Goal: Task Accomplishment & Management: Use online tool/utility

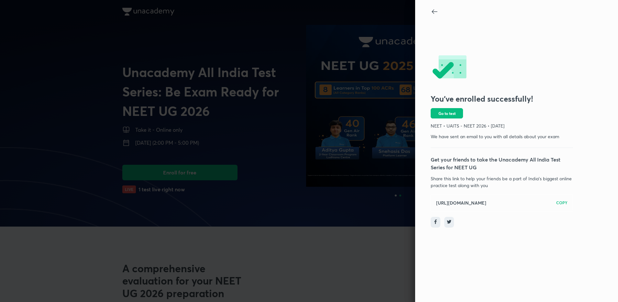
click at [292, 194] on div at bounding box center [309, 151] width 618 height 302
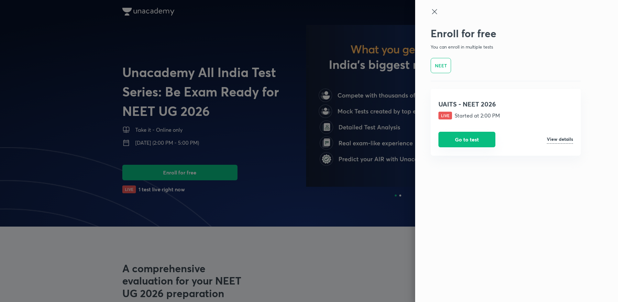
click at [489, 137] on button "Go to test" at bounding box center [466, 140] width 57 height 16
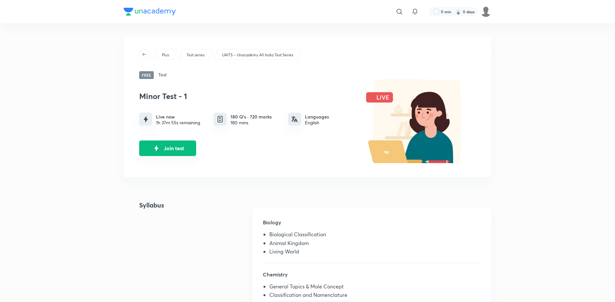
click at [183, 148] on button "Join test" at bounding box center [167, 148] width 57 height 16
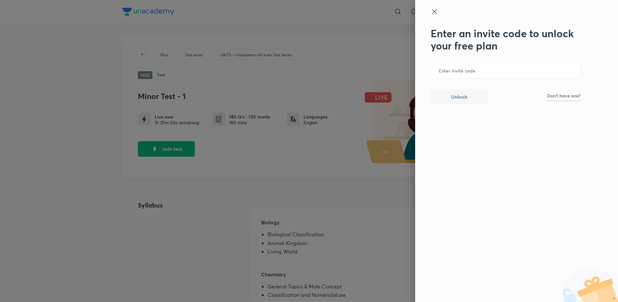
click at [431, 11] on icon at bounding box center [435, 12] width 8 height 8
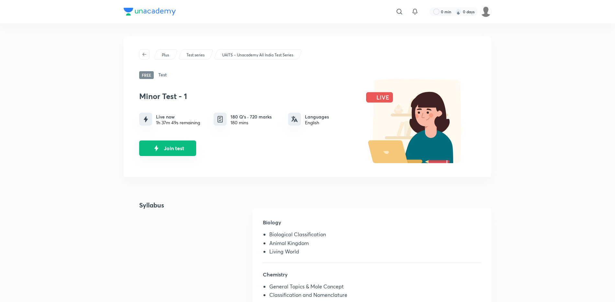
click at [179, 150] on button "Join test" at bounding box center [167, 148] width 57 height 16
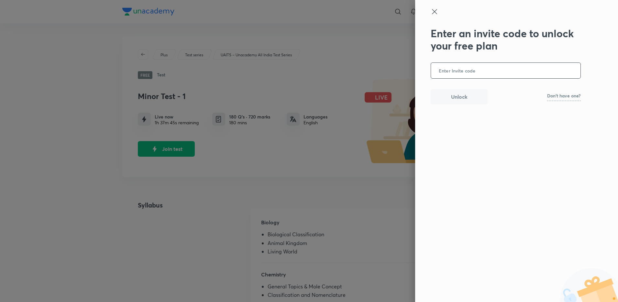
click at [476, 68] on input "text" at bounding box center [505, 71] width 149 height 16
click at [472, 73] on input "text" at bounding box center [505, 71] width 149 height 16
click at [558, 97] on p "Don't have one?" at bounding box center [564, 96] width 34 height 5
click at [558, 97] on b "UNACADEMY" at bounding box center [568, 96] width 25 height 5
click at [495, 72] on input "text" at bounding box center [505, 71] width 149 height 16
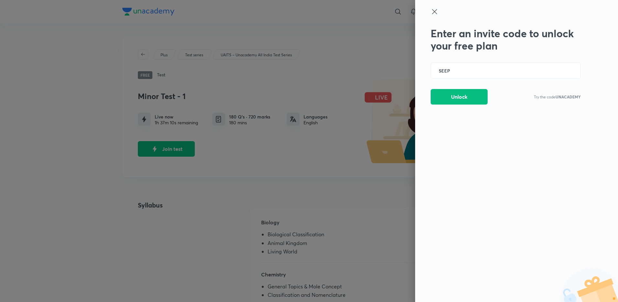
click at [467, 86] on div "Enter an invite code to unlock your free plan SEEP ​ Unlock Try the code UNACAD…" at bounding box center [506, 65] width 150 height 77
click at [465, 95] on button "Unlock" at bounding box center [459, 96] width 57 height 16
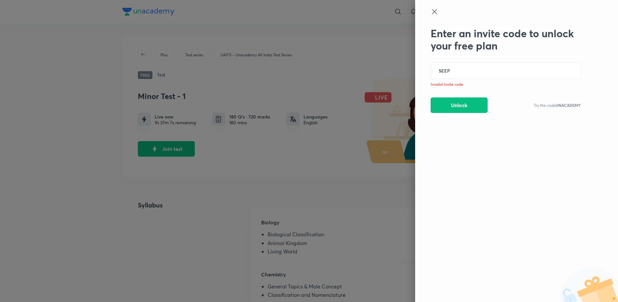
click at [529, 56] on div "Enter an invite code to unlock your free plan SEEP ​ Invalid Invite code Unlock…" at bounding box center [506, 70] width 150 height 86
click at [510, 76] on input "SEEP" at bounding box center [505, 71] width 149 height 16
type input "S"
type input "UNACADEMY"
click at [456, 110] on button "Unlock" at bounding box center [459, 105] width 57 height 16
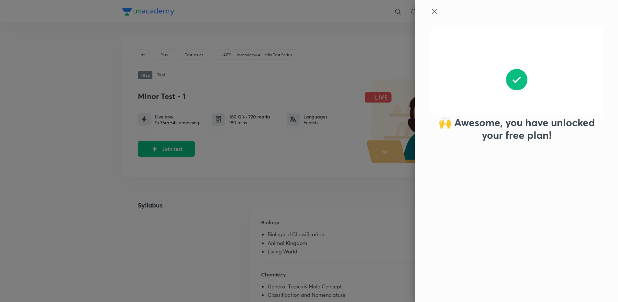
click at [364, 154] on div at bounding box center [309, 151] width 618 height 302
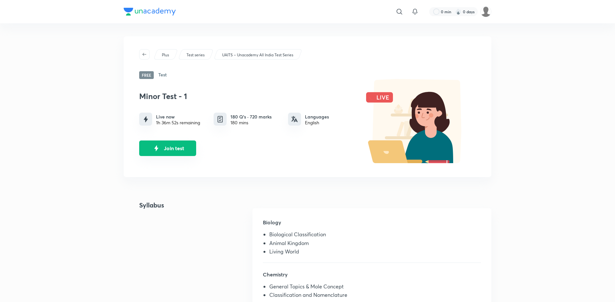
click at [183, 149] on button "Join test" at bounding box center [167, 148] width 57 height 16
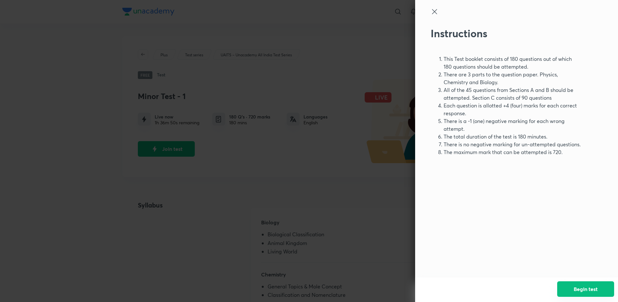
click at [584, 289] on button "Begin test" at bounding box center [585, 289] width 57 height 16
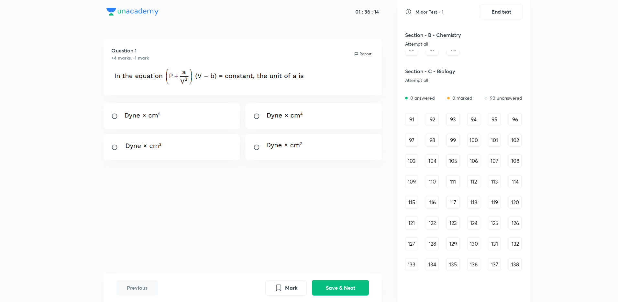
scroll to position [394, 0]
click at [413, 119] on div "91" at bounding box center [411, 119] width 13 height 13
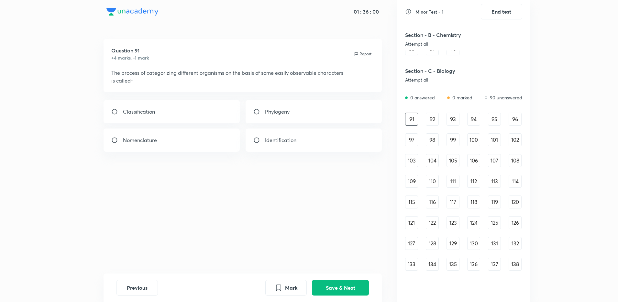
click at [219, 108] on div "Classification" at bounding box center [172, 111] width 137 height 23
radio input "true"
click at [335, 284] on button "Save & Next" at bounding box center [340, 287] width 57 height 16
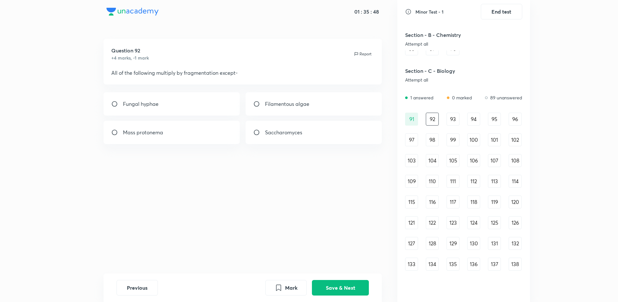
click at [264, 138] on div "Saccharomyces" at bounding box center [314, 132] width 137 height 23
radio input "true"
click at [343, 284] on button "Save & Next" at bounding box center [340, 287] width 57 height 16
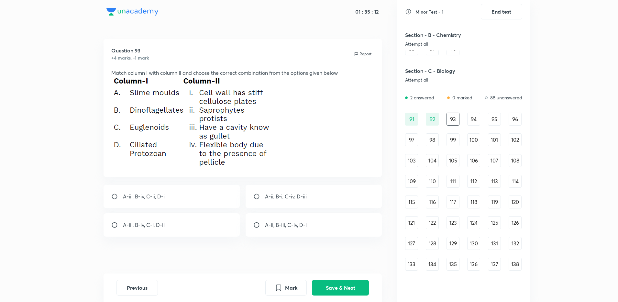
click at [291, 198] on p "A-ii, B-i, C-iv, D-iii" at bounding box center [286, 197] width 42 height 8
radio input "true"
click at [332, 281] on button "Save & Next" at bounding box center [340, 287] width 57 height 16
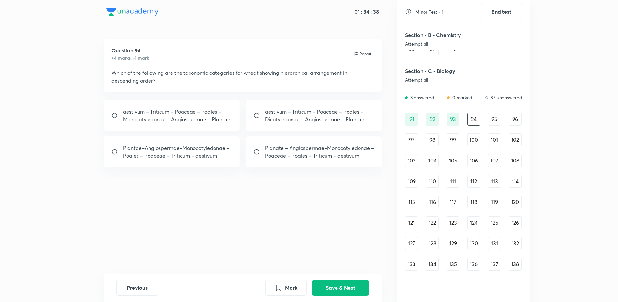
click at [259, 157] on div "Planate – Angiospermae–Monocotyledonae – Poaceae – Poales – Triticum – aestivum" at bounding box center [314, 151] width 137 height 31
radio input "true"
click at [343, 287] on button "Save & Next" at bounding box center [340, 287] width 57 height 16
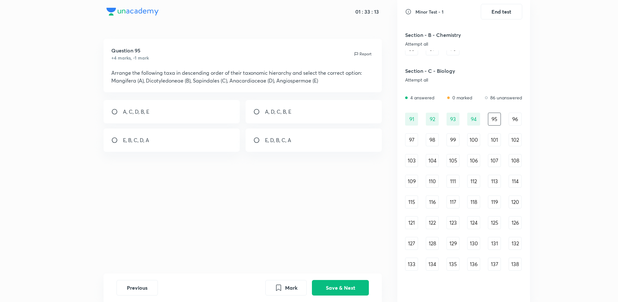
click at [194, 146] on div "E, B, C, D, A" at bounding box center [172, 139] width 137 height 23
radio input "true"
click at [353, 285] on button "Save & Next" at bounding box center [340, 287] width 57 height 16
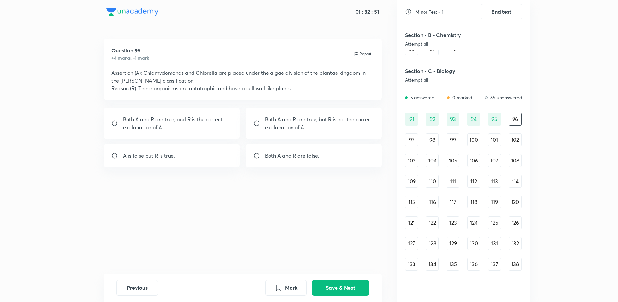
click at [221, 158] on div "A is false but R is true." at bounding box center [172, 155] width 137 height 23
radio input "true"
click at [226, 123] on p "Both A and R are true, and R is the correct explanation of A." at bounding box center [177, 124] width 109 height 16
radio input "true"
radio input "false"
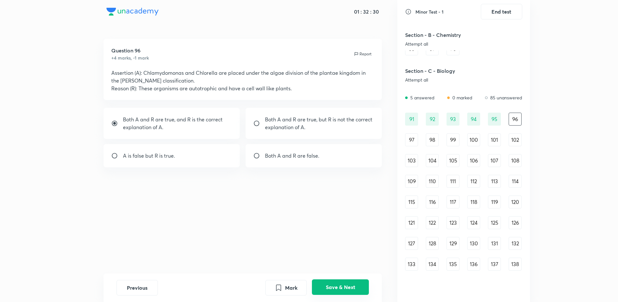
click at [340, 289] on button "Save & Next" at bounding box center [340, 287] width 57 height 16
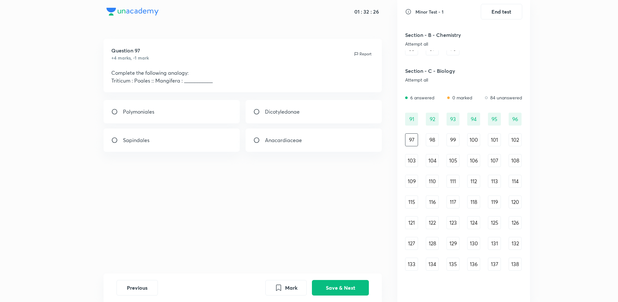
click at [217, 138] on div "Sapindales" at bounding box center [172, 139] width 137 height 23
radio input "true"
click at [349, 283] on button "Save & Next" at bounding box center [340, 287] width 57 height 16
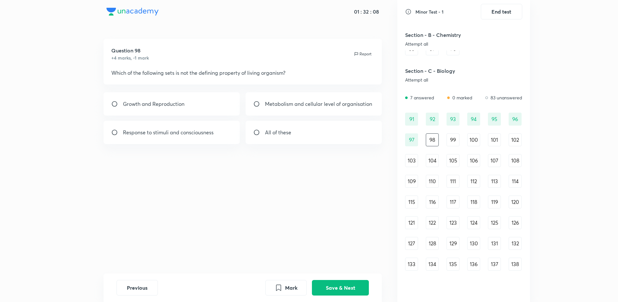
click at [219, 98] on div "Growth and Reproduction" at bounding box center [172, 103] width 137 height 23
radio input "true"
click at [342, 282] on button "Save & Next" at bounding box center [340, 287] width 57 height 16
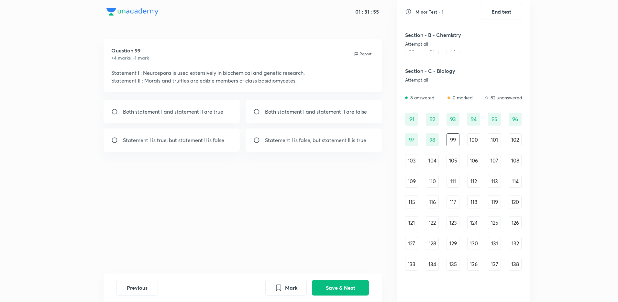
click at [212, 138] on p "Statement I is true, but statement II is false" at bounding box center [173, 140] width 101 height 8
radio input "true"
click at [321, 281] on button "Save & Next" at bounding box center [340, 287] width 57 height 16
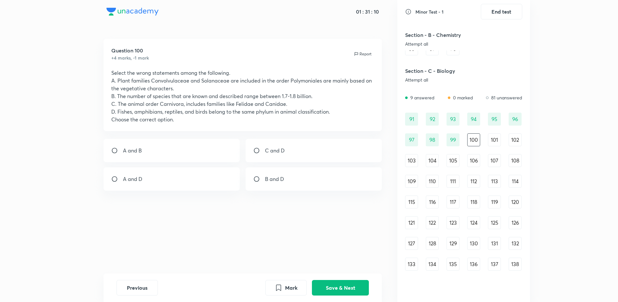
click at [228, 185] on div "A and D" at bounding box center [172, 178] width 137 height 23
radio input "true"
click at [335, 298] on div "Previous Mark Save & Next" at bounding box center [243, 287] width 279 height 28
click at [336, 292] on button "Save & Next" at bounding box center [340, 287] width 57 height 16
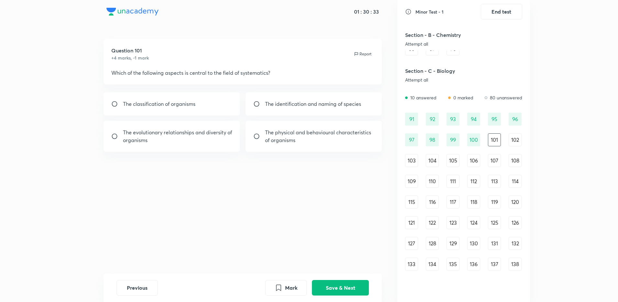
click at [235, 145] on div "The evolutionary relationships and diversity of organisms" at bounding box center [172, 136] width 137 height 31
radio input "true"
click at [350, 293] on button "Save & Next" at bounding box center [340, 287] width 57 height 16
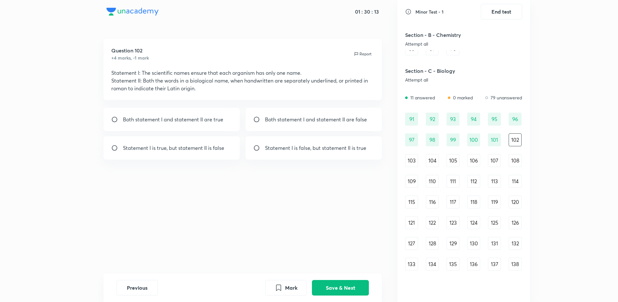
click at [215, 151] on p "Statement I is true, but statement II is false" at bounding box center [173, 148] width 101 height 8
radio input "true"
click at [343, 289] on button "Save & Next" at bounding box center [340, 287] width 57 height 16
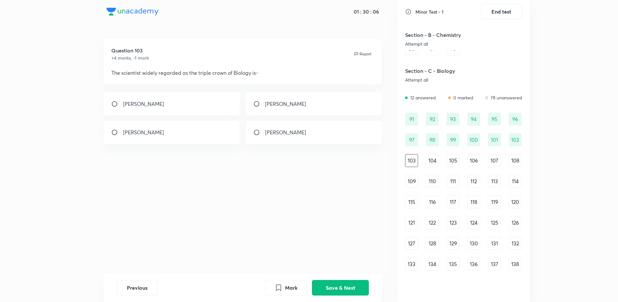
click at [216, 122] on div "[PERSON_NAME]" at bounding box center [172, 132] width 137 height 23
radio input "true"
click at [334, 283] on button "Save & Next" at bounding box center [340, 287] width 57 height 16
click at [211, 115] on div "7" at bounding box center [172, 103] width 137 height 23
radio input "true"
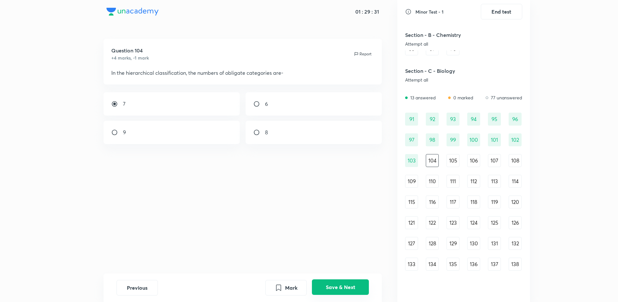
click at [358, 282] on button "Save & Next" at bounding box center [340, 287] width 57 height 16
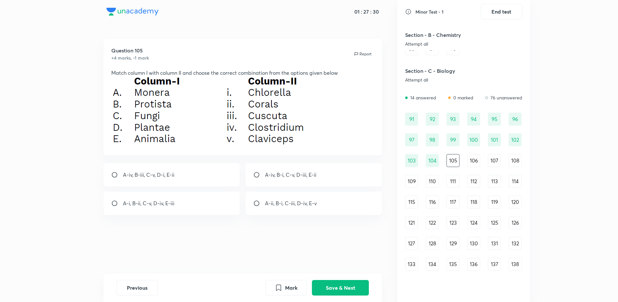
click at [293, 171] on p "A-iv, B-i, C-v, D-iii, E-ii" at bounding box center [290, 175] width 51 height 8
radio input "true"
click at [334, 281] on button "Save & Next" at bounding box center [340, 287] width 57 height 16
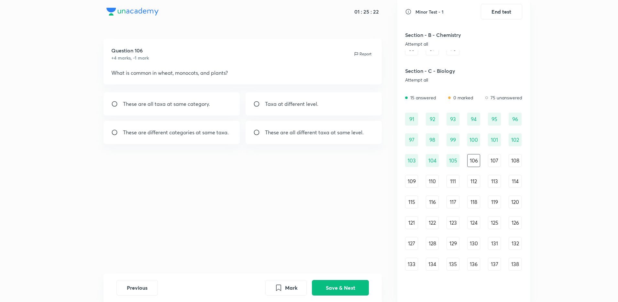
click at [279, 134] on p "These are all different taxa at same level." at bounding box center [314, 132] width 99 height 8
radio input "true"
click at [345, 287] on button "Save & Next" at bounding box center [340, 287] width 57 height 16
click at [224, 109] on div "Division" at bounding box center [172, 103] width 137 height 23
radio input "true"
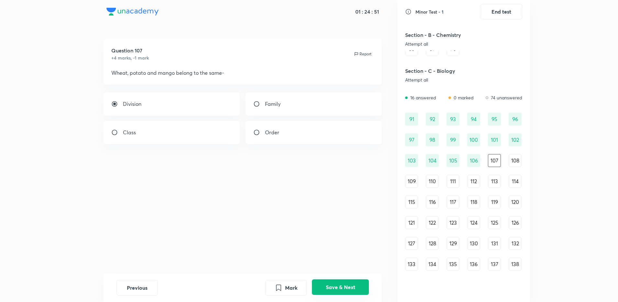
click at [357, 289] on button "Save & Next" at bounding box center [340, 287] width 57 height 16
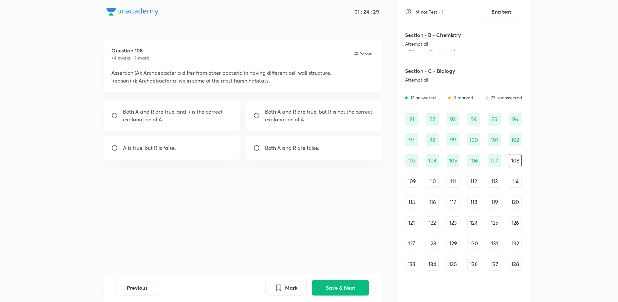
click at [234, 115] on div "Both A and R are true, and R is the correct explanation of A." at bounding box center [172, 115] width 137 height 31
radio input "true"
click at [330, 285] on button "Save & Next" at bounding box center [340, 287] width 57 height 16
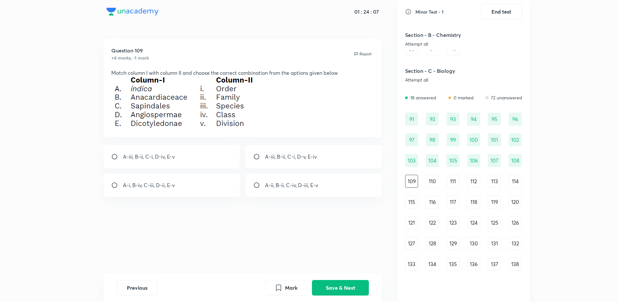
click at [327, 153] on div "A-iii, B-ii, C-i, D-v, E-iv" at bounding box center [314, 156] width 137 height 23
radio input "true"
click at [333, 286] on button "Save & Next" at bounding box center [340, 287] width 57 height 16
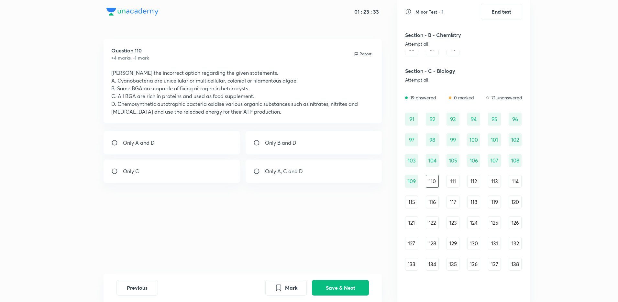
click at [192, 160] on div "Only C" at bounding box center [172, 171] width 137 height 23
radio input "true"
click at [339, 284] on button "Save & Next" at bounding box center [340, 287] width 57 height 16
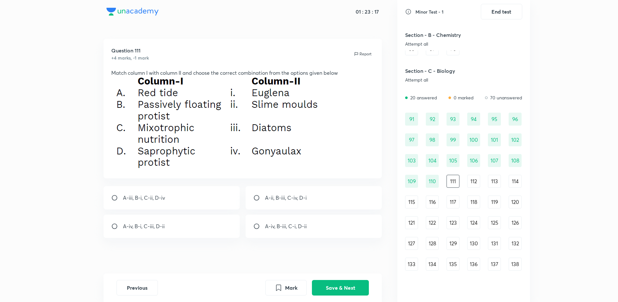
click at [277, 229] on p "A-iv, B-iii, C-i, D-ii" at bounding box center [286, 226] width 42 height 8
radio input "true"
click at [348, 292] on button "Save & Next" at bounding box center [340, 287] width 57 height 16
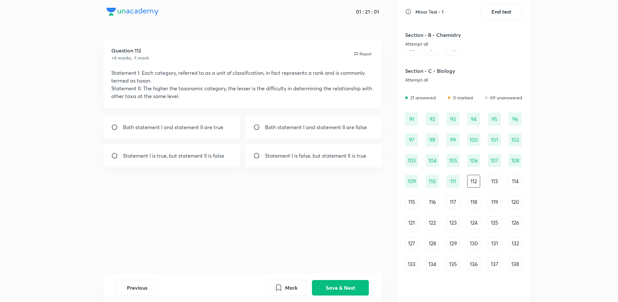
click at [213, 132] on div "Both statement I and statement II are true" at bounding box center [172, 127] width 137 height 23
radio input "true"
click at [352, 292] on button "Save & Next" at bounding box center [340, 287] width 57 height 16
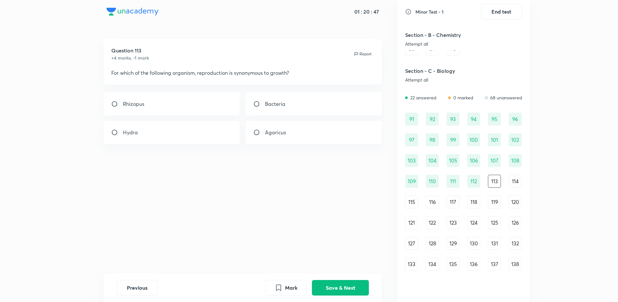
click at [271, 112] on div "Bacteria" at bounding box center [314, 103] width 137 height 23
radio input "true"
click at [347, 283] on button "Save & Next" at bounding box center [340, 287] width 57 height 16
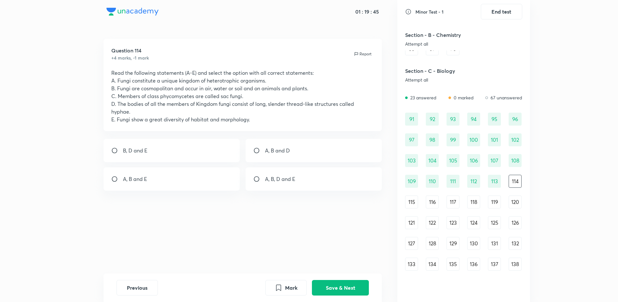
click at [327, 172] on div "A, B, D and E" at bounding box center [314, 178] width 137 height 23
radio input "true"
click at [344, 281] on button "Save & Next" at bounding box center [340, 287] width 57 height 16
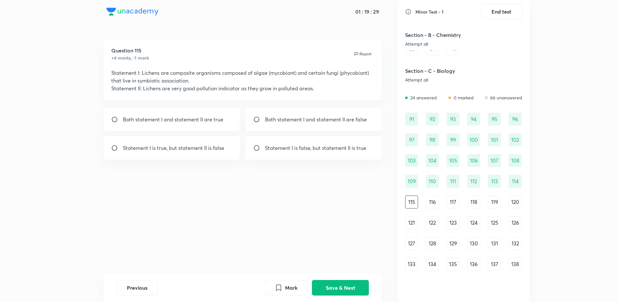
click at [280, 124] on div "Both statement I and statement II are false" at bounding box center [314, 119] width 137 height 23
radio input "true"
click at [351, 288] on button "Save & Next" at bounding box center [340, 287] width 57 height 16
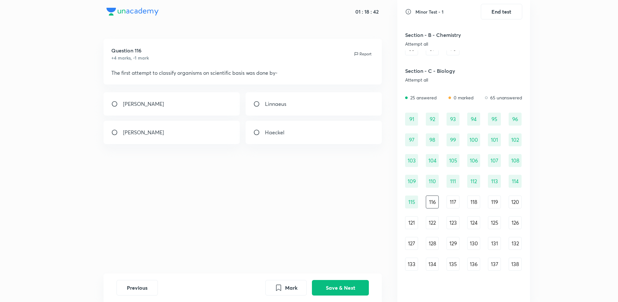
click at [201, 116] on div "[PERSON_NAME] [PERSON_NAME] [PERSON_NAME]" at bounding box center [243, 118] width 279 height 52
click at [210, 113] on div "[PERSON_NAME]" at bounding box center [172, 103] width 137 height 23
radio input "true"
click at [336, 290] on button "Save & Next" at bounding box center [340, 287] width 57 height 16
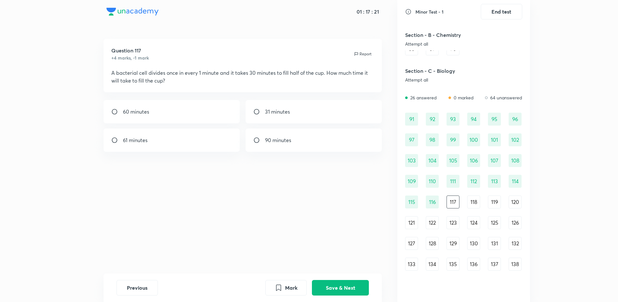
click at [308, 109] on div "31 minutes" at bounding box center [314, 111] width 137 height 23
radio input "true"
click at [336, 285] on button "Save & Next" at bounding box center [340, 287] width 57 height 16
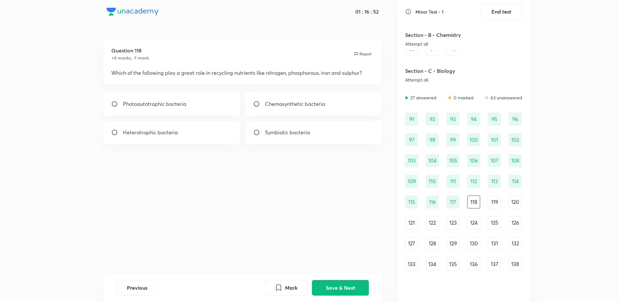
click at [313, 97] on div "Chemosynthetic bacteria" at bounding box center [314, 103] width 137 height 23
radio input "true"
click at [354, 291] on button "Save & Next" at bounding box center [340, 287] width 57 height 16
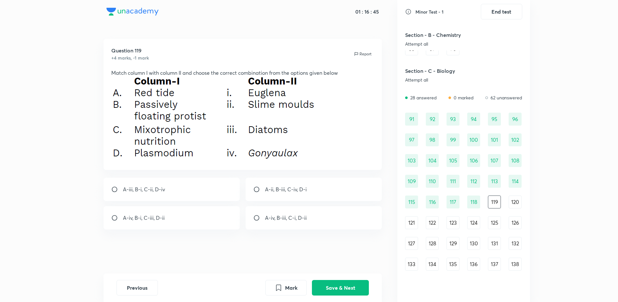
click at [320, 220] on div "A-iv, B-iii, C-i, D-ii" at bounding box center [314, 217] width 137 height 23
radio input "true"
click at [344, 298] on div "Previous Mark Save & Next" at bounding box center [243, 287] width 279 height 28
click at [340, 284] on button "Save & Next" at bounding box center [340, 287] width 57 height 16
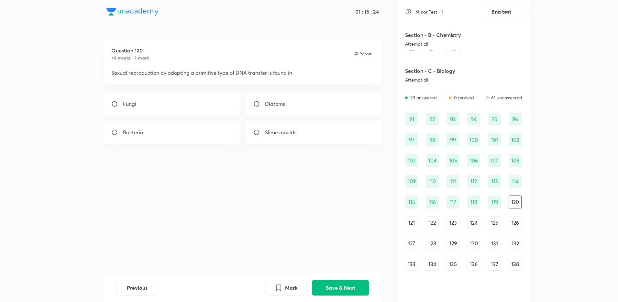
click at [215, 138] on div "Bacteria" at bounding box center [172, 132] width 137 height 23
radio input "true"
click at [317, 253] on div "Question 120 +4 marks, -1 mark Report Sexual reproduction by adopting a primiti…" at bounding box center [242, 156] width 309 height 235
click at [327, 286] on button "Save & Next" at bounding box center [340, 287] width 57 height 16
click at [203, 121] on div "Cellular body organization" at bounding box center [172, 132] width 137 height 23
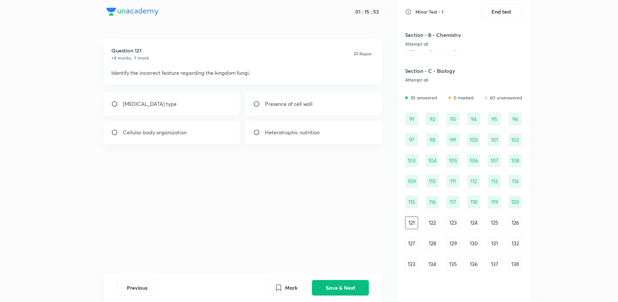
radio input "true"
click at [329, 290] on button "Save & Next" at bounding box center [340, 287] width 57 height 16
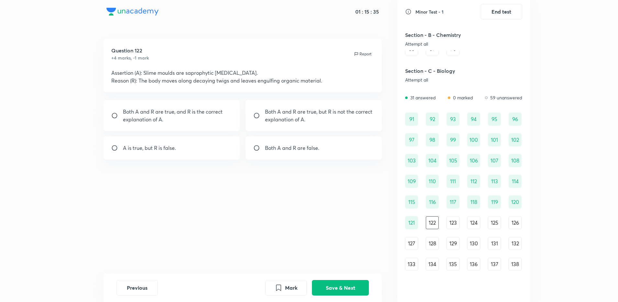
click at [216, 124] on div "Both A and R are true, and R is the correct explanation of A." at bounding box center [172, 115] width 137 height 31
radio input "true"
click at [347, 290] on button "Save & Next" at bounding box center [340, 287] width 57 height 16
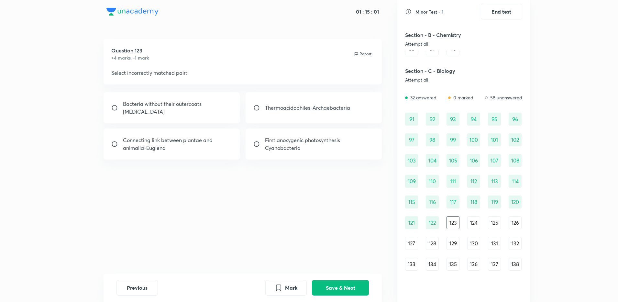
click at [241, 145] on div "Bacteria without their outercoats [MEDICAL_DATA] Thermoacidophiles-Archaebacter…" at bounding box center [243, 125] width 279 height 67
click at [277, 138] on p "First anoxygenic photosynthesis Cyanobacteria" at bounding box center [319, 144] width 109 height 16
radio input "true"
click at [346, 283] on button "Save & Next" at bounding box center [340, 287] width 57 height 16
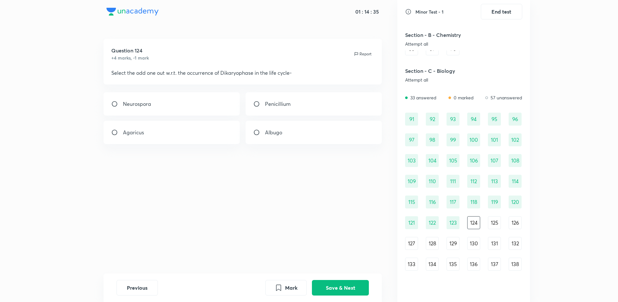
click at [289, 139] on div "Albugo" at bounding box center [314, 132] width 137 height 23
radio input "true"
click at [339, 282] on button "Save & Next" at bounding box center [340, 287] width 57 height 16
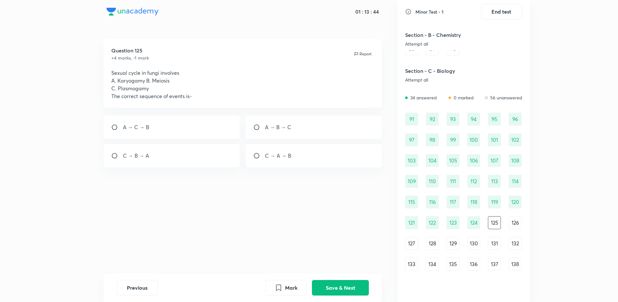
click at [193, 127] on div "A → C → B" at bounding box center [172, 127] width 137 height 23
radio input "true"
click at [351, 293] on button "Save & Next" at bounding box center [340, 287] width 57 height 16
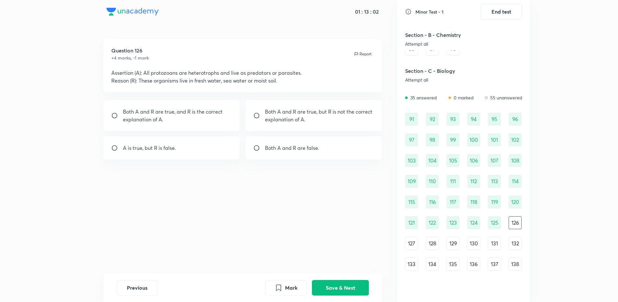
click at [207, 116] on p "Both A and R are true, and R is the correct explanation of A." at bounding box center [177, 116] width 109 height 16
radio input "true"
click at [361, 288] on button "Save & Next" at bounding box center [340, 287] width 57 height 16
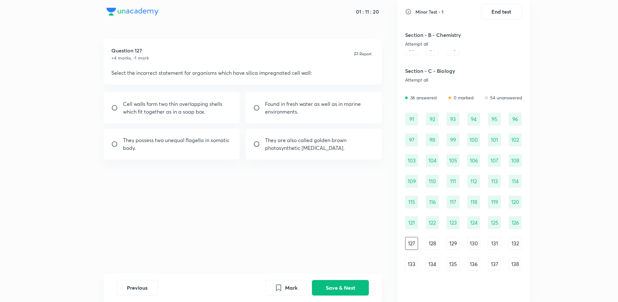
click at [210, 154] on div "They possess two unequal flagella in somatic body." at bounding box center [172, 143] width 137 height 31
click at [216, 146] on p "They possess two unequal flagella in somatic body." at bounding box center [177, 144] width 109 height 16
radio input "true"
click at [340, 280] on button "Save & Next" at bounding box center [340, 287] width 57 height 16
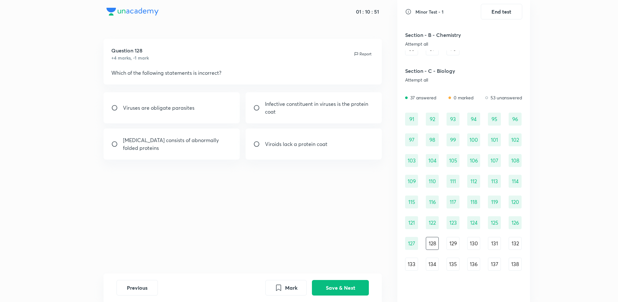
click at [302, 110] on p "Infective constituent in viruses is the protein coat" at bounding box center [319, 108] width 109 height 16
radio input "true"
click at [323, 288] on button "Save & Next" at bounding box center [340, 287] width 57 height 16
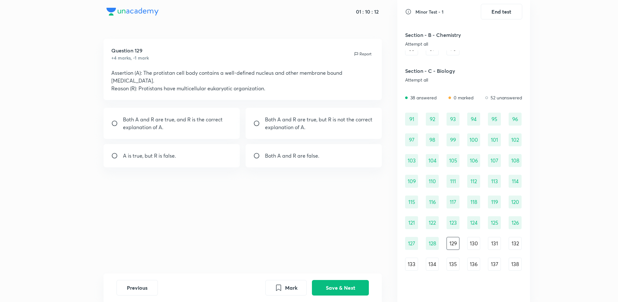
click at [221, 152] on div "A is true, but R is false." at bounding box center [172, 155] width 137 height 23
radio input "true"
click at [342, 289] on button "Save & Next" at bounding box center [340, 287] width 57 height 16
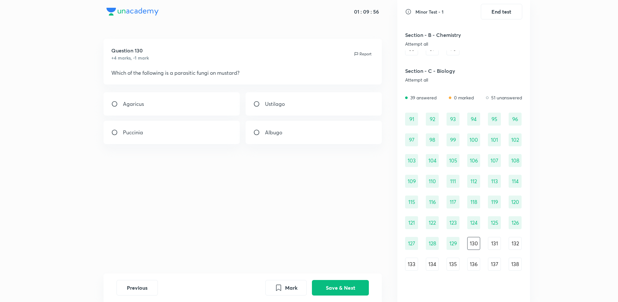
click at [289, 124] on div "Albugo" at bounding box center [314, 132] width 137 height 23
radio input "true"
click at [333, 296] on div "Previous Mark Save & Next" at bounding box center [243, 287] width 279 height 28
click at [343, 290] on button "Save & Next" at bounding box center [340, 287] width 57 height 16
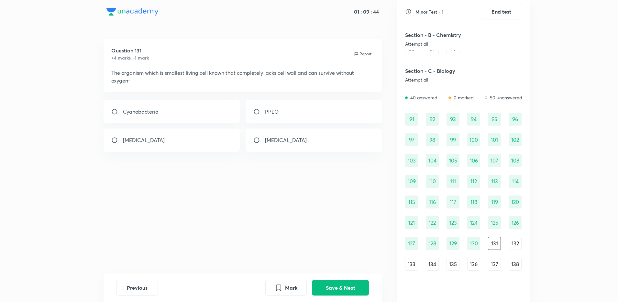
click at [285, 116] on div "PPLO" at bounding box center [314, 111] width 137 height 23
radio input "true"
click at [352, 288] on button "Save & Next" at bounding box center [340, 287] width 57 height 16
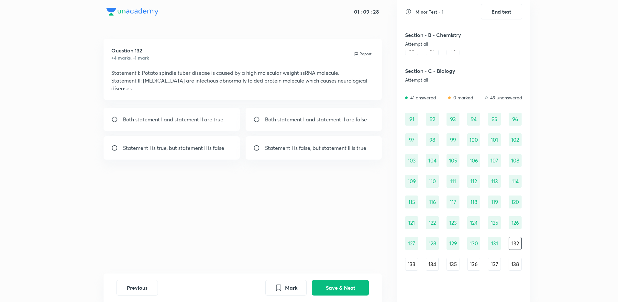
click at [201, 108] on div "Both statement I and statement II are true" at bounding box center [172, 119] width 137 height 23
radio input "true"
click at [351, 293] on button "Save & Next" at bounding box center [340, 287] width 57 height 16
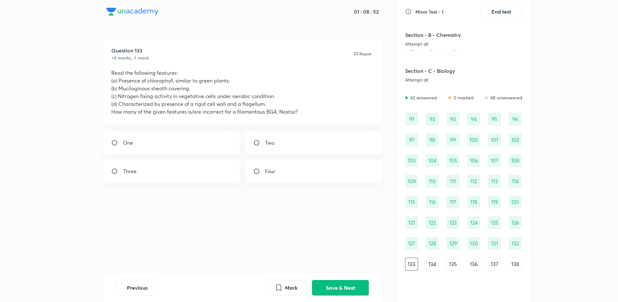
click at [210, 167] on div "Three" at bounding box center [172, 171] width 137 height 23
click at [288, 171] on div "Four" at bounding box center [314, 171] width 137 height 23
radio input "false"
radio input "true"
click at [354, 287] on button "Save & Next" at bounding box center [340, 287] width 57 height 16
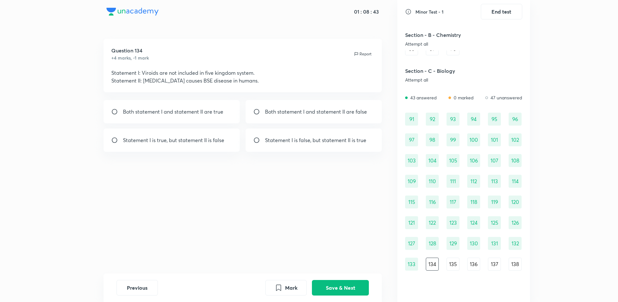
click at [202, 110] on p "Both statement I and statement II are true" at bounding box center [173, 112] width 100 height 8
radio input "true"
click at [336, 287] on button "Save & Next" at bounding box center [340, 287] width 57 height 16
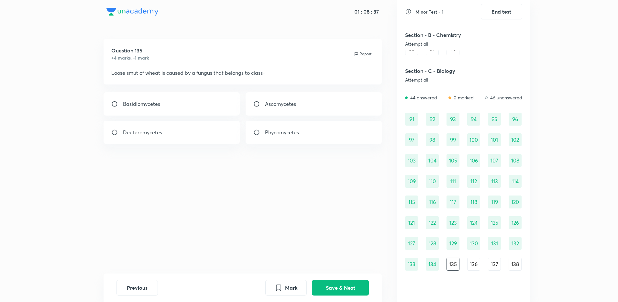
click at [218, 110] on div "Basidiomycetes" at bounding box center [172, 103] width 137 height 23
radio input "true"
click at [343, 285] on button "Save & Next" at bounding box center [340, 287] width 57 height 16
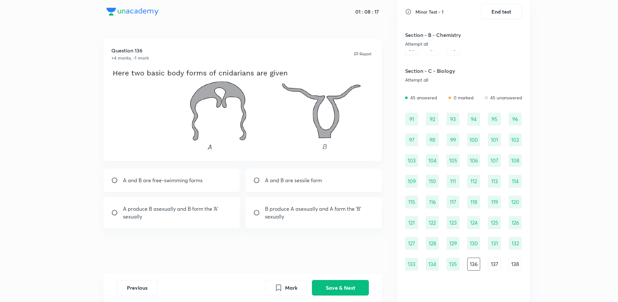
click at [296, 214] on p "B produce A asexually and A form the ‘B’ sexually" at bounding box center [319, 213] width 109 height 16
radio input "true"
click at [343, 292] on button "Save & Next" at bounding box center [340, 287] width 57 height 16
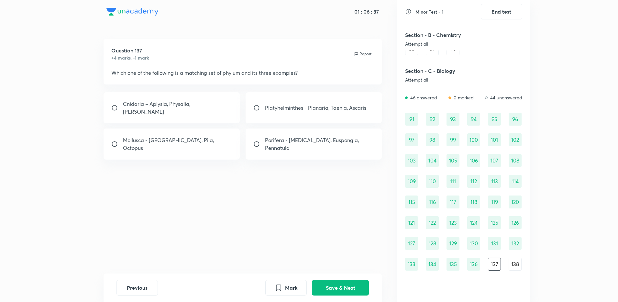
click at [266, 95] on div "﻿Platyhelminthes - Planaria, Taenia, Ascaris" at bounding box center [314, 107] width 137 height 31
click at [208, 135] on div "Mollusca - [GEOGRAPHIC_DATA], Pila, Octopus" at bounding box center [172, 143] width 137 height 31
radio input "false"
radio input "true"
click at [349, 287] on button "Save & Next" at bounding box center [340, 287] width 57 height 16
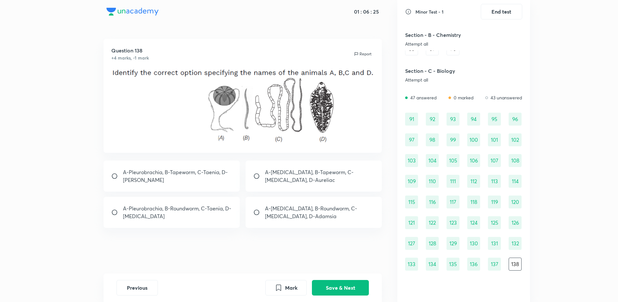
click at [219, 177] on p "A-Pleurobrachia, B-Tapeworm, C-Taenia, D-[PERSON_NAME]" at bounding box center [177, 176] width 109 height 16
radio input "true"
click at [329, 292] on button "Save & Next" at bounding box center [340, 287] width 57 height 16
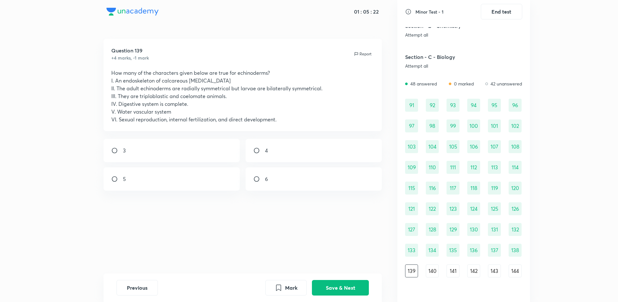
click at [286, 151] on div "4" at bounding box center [314, 150] width 137 height 23
radio input "true"
click at [337, 282] on button "Save & Next" at bounding box center [340, 287] width 57 height 16
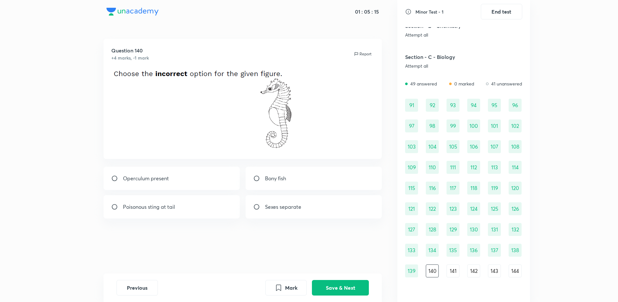
click at [328, 227] on div "Question 140 +4 marks, -1 mark Report Operculum present Bony fish Poisonous sti…" at bounding box center [242, 156] width 309 height 235
click at [307, 178] on div "Bony fish" at bounding box center [314, 178] width 137 height 23
radio input "true"
click at [340, 283] on button "Save & Next" at bounding box center [340, 287] width 57 height 16
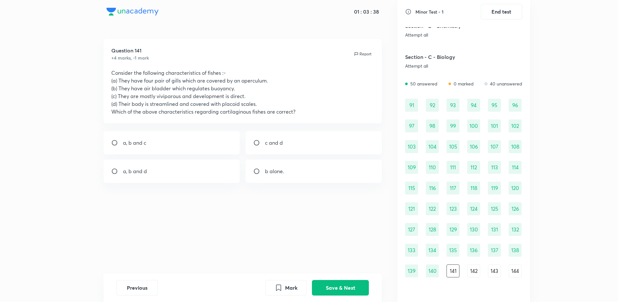
click at [219, 175] on div "a, b and d" at bounding box center [172, 171] width 137 height 23
radio input "true"
click at [329, 275] on div "Previous Mark Save & Next" at bounding box center [243, 287] width 279 height 28
click at [329, 278] on div "Previous Mark Save & Next" at bounding box center [243, 287] width 279 height 28
click at [352, 288] on button "Save & Next" at bounding box center [340, 287] width 57 height 16
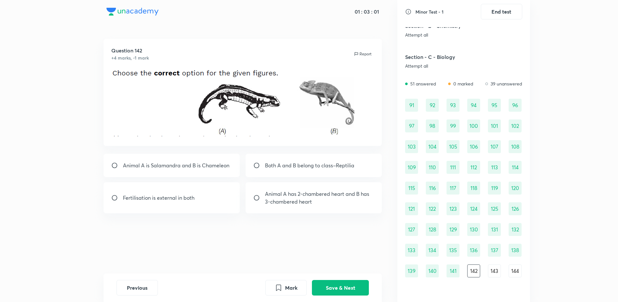
click at [348, 175] on div "Both A and B belong to class–Reptilia" at bounding box center [314, 165] width 137 height 23
radio input "true"
click at [336, 273] on div "Previous Mark Save & Next" at bounding box center [243, 287] width 279 height 28
click at [337, 279] on div "Previous Mark Save & Next" at bounding box center [243, 287] width 279 height 28
click at [341, 284] on button "Save & Next" at bounding box center [340, 287] width 57 height 16
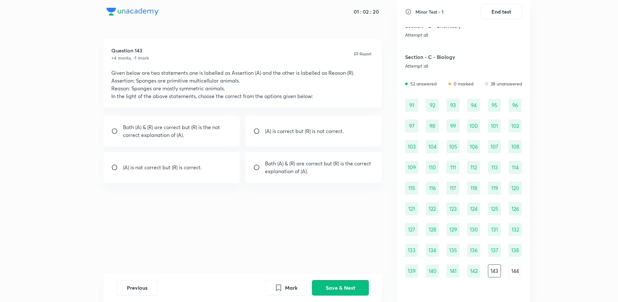
click at [221, 138] on p "Both (A) & (R) are correct but (R) is the not correct explanation of (A)." at bounding box center [177, 131] width 109 height 16
radio input "true"
click at [344, 285] on button "Save & Next" at bounding box center [340, 287] width 57 height 16
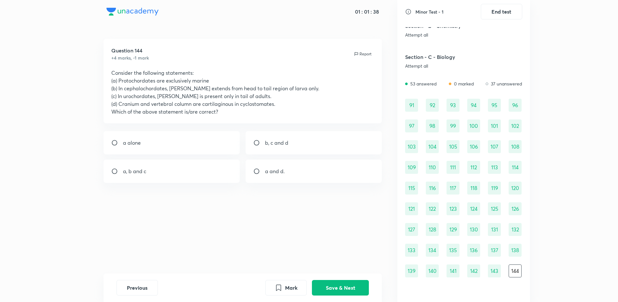
click at [215, 168] on div "a, b and c" at bounding box center [172, 171] width 137 height 23
radio input "true"
click at [344, 287] on button "Save & Next" at bounding box center [340, 287] width 57 height 16
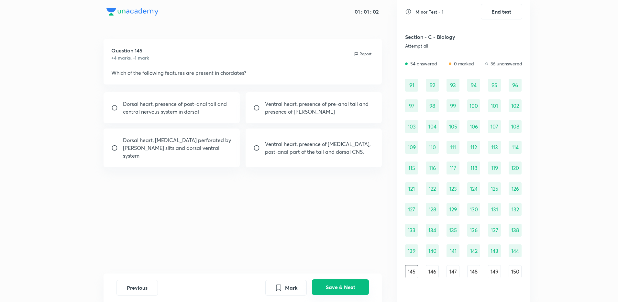
scroll to position [429, 0]
click at [344, 287] on button "Save & Next" at bounding box center [340, 287] width 57 height 16
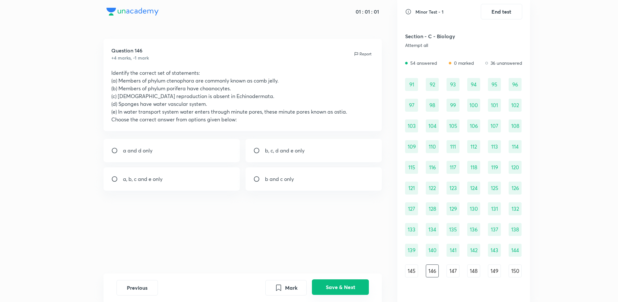
click at [344, 287] on button "Save & Next" at bounding box center [340, 287] width 57 height 16
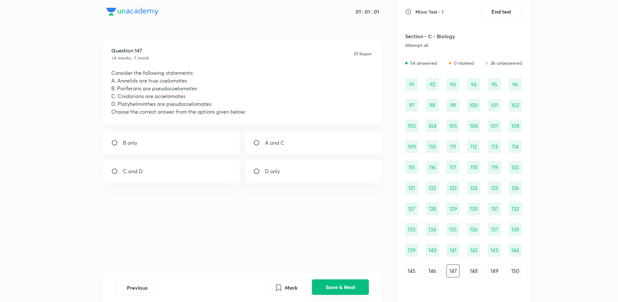
click at [344, 287] on button "Save & Next" at bounding box center [340, 287] width 57 height 16
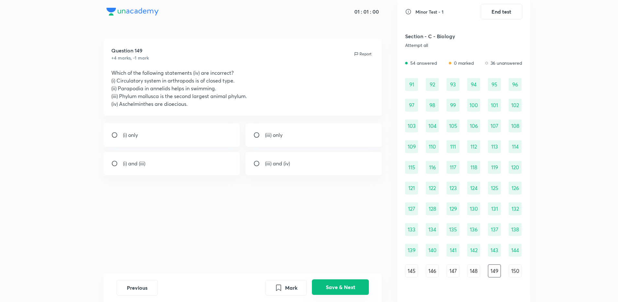
click at [344, 287] on button "Save & Next" at bounding box center [340, 287] width 57 height 16
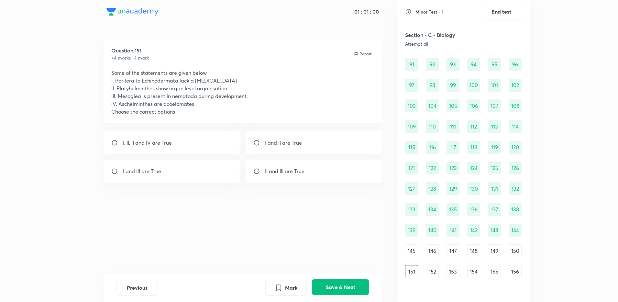
click at [344, 287] on button "Save & Next" at bounding box center [340, 287] width 57 height 16
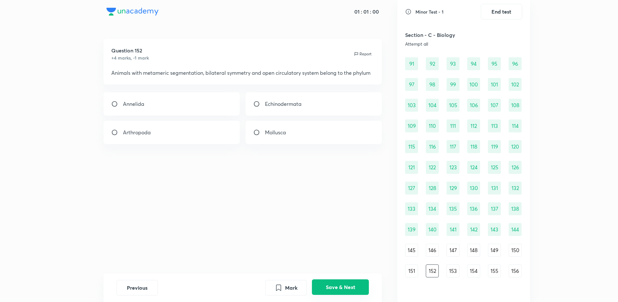
click at [344, 287] on button "Save & Next" at bounding box center [340, 287] width 57 height 16
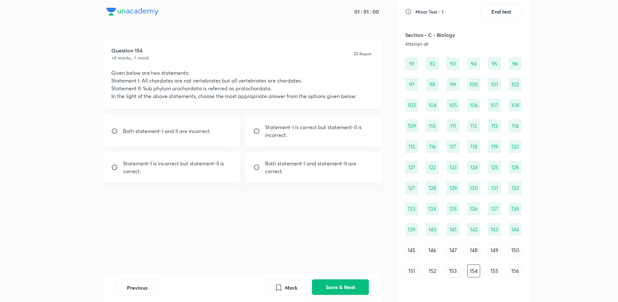
click at [344, 287] on button "Save & Next" at bounding box center [340, 287] width 57 height 16
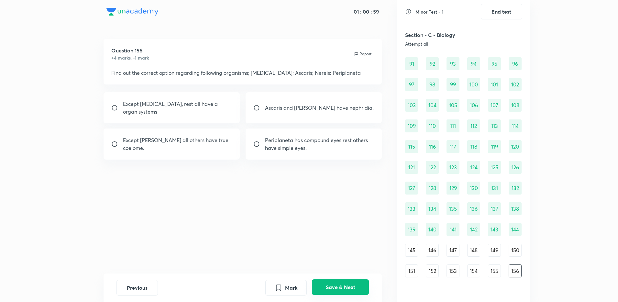
click at [344, 287] on button "Save & Next" at bounding box center [340, 287] width 57 height 16
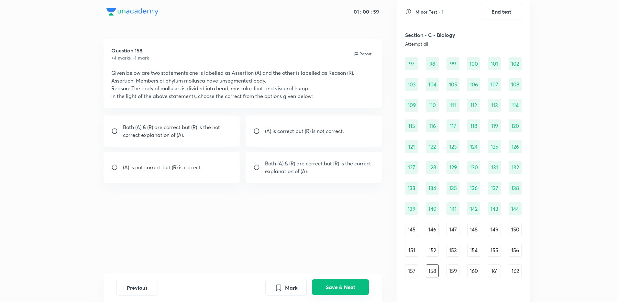
click at [344, 287] on button "Save & Next" at bounding box center [340, 287] width 57 height 16
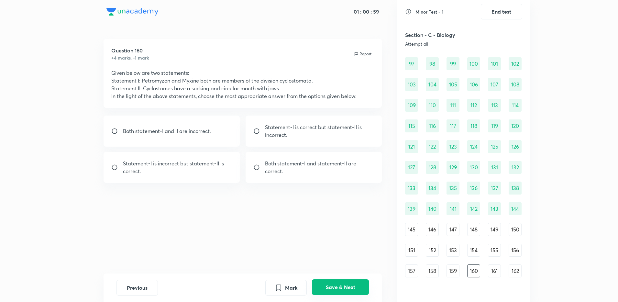
click at [344, 287] on button "Save & Next" at bounding box center [340, 287] width 57 height 16
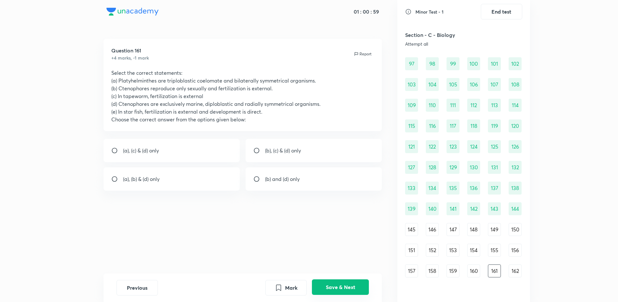
click at [344, 287] on button "Save & Next" at bounding box center [340, 287] width 57 height 16
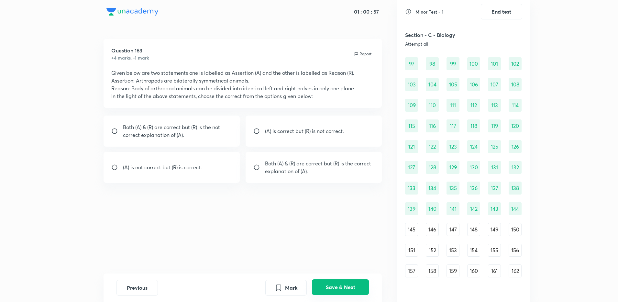
scroll to position [491, 0]
click at [344, 287] on button "Save & Next" at bounding box center [340, 287] width 57 height 16
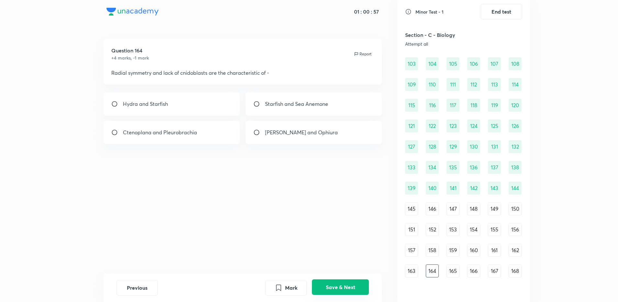
click at [344, 287] on button "Save & Next" at bounding box center [340, 287] width 57 height 16
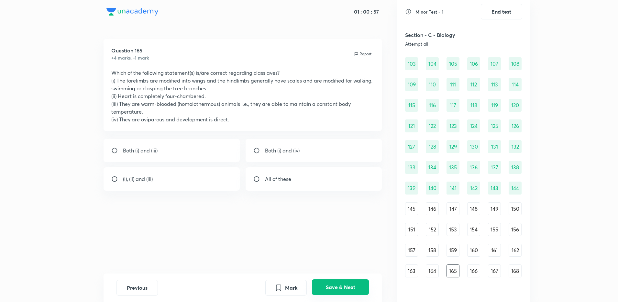
click at [344, 287] on button "Save & Next" at bounding box center [340, 287] width 57 height 16
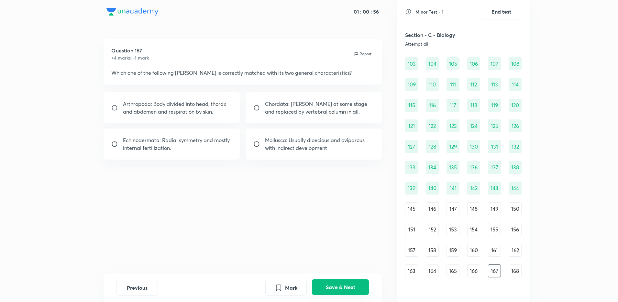
click at [344, 287] on button "Save & Next" at bounding box center [340, 287] width 57 height 16
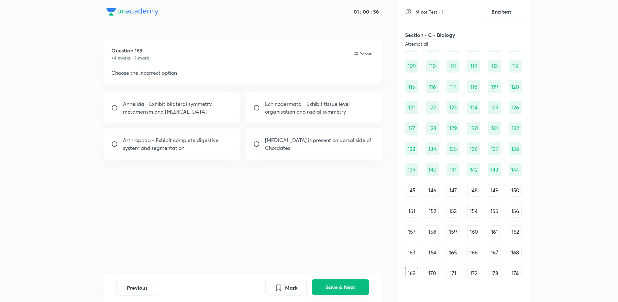
click at [344, 287] on button "Save & Next" at bounding box center [340, 287] width 57 height 16
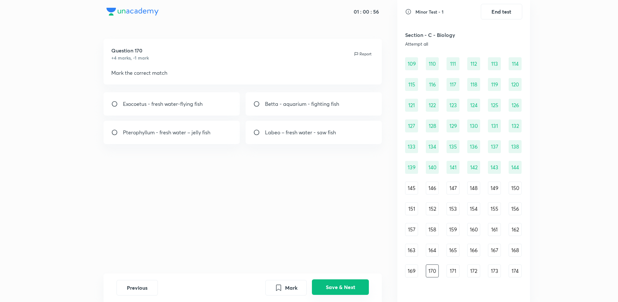
click at [344, 287] on button "Save & Next" at bounding box center [340, 287] width 57 height 16
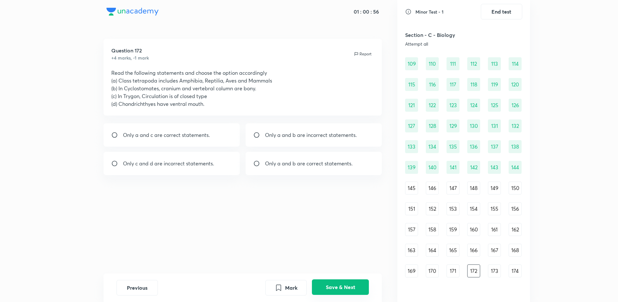
click at [344, 287] on button "Save & Next" at bounding box center [340, 287] width 57 height 16
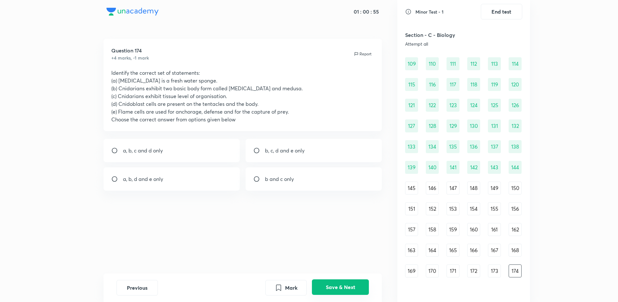
click at [344, 287] on button "Save & Next" at bounding box center [340, 287] width 57 height 16
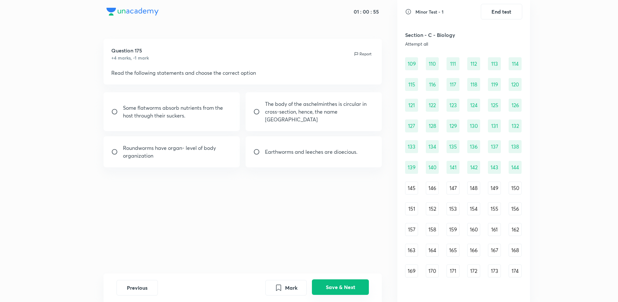
scroll to position [533, 0]
click at [344, 287] on button "Save & Next" at bounding box center [340, 287] width 57 height 16
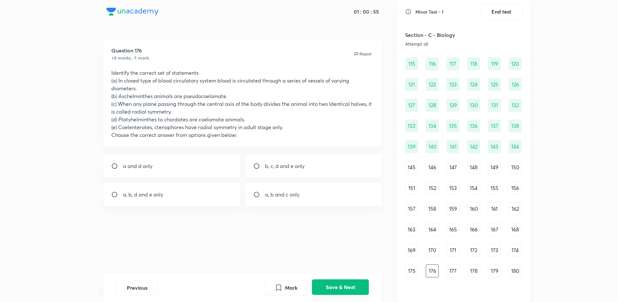
click at [344, 287] on button "Save & Next" at bounding box center [340, 287] width 57 height 16
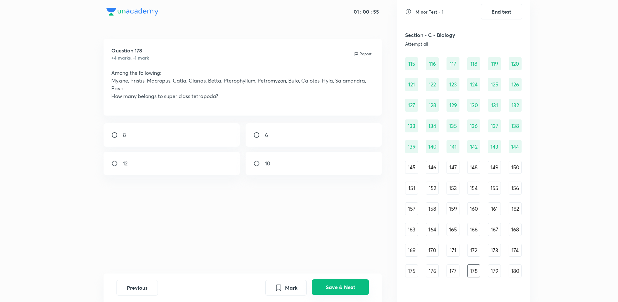
click at [344, 287] on button "Save & Next" at bounding box center [340, 287] width 57 height 16
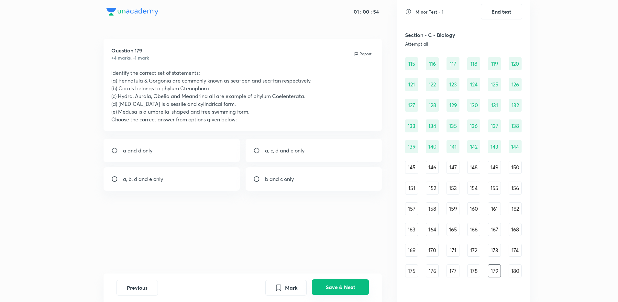
click at [344, 287] on button "Save & Next" at bounding box center [340, 287] width 57 height 16
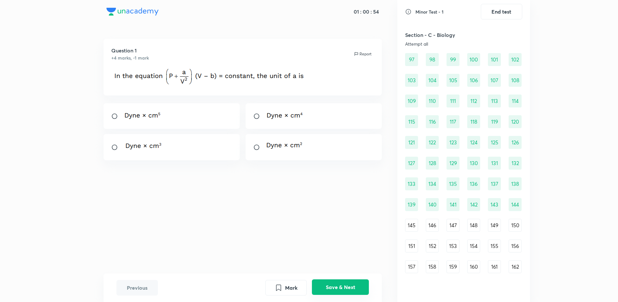
click at [344, 287] on button "Save & Next" at bounding box center [340, 287] width 57 height 16
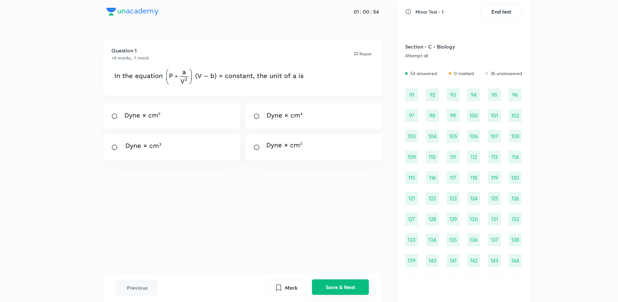
click at [344, 287] on button "Save & Next" at bounding box center [340, 287] width 57 height 16
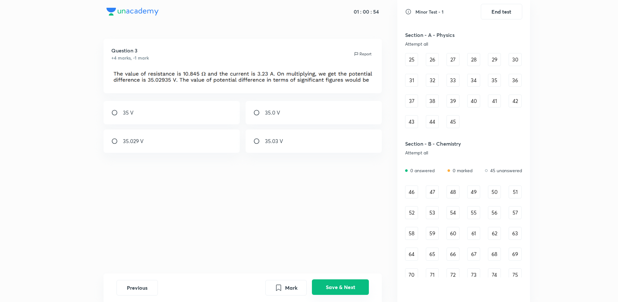
scroll to position [0, 0]
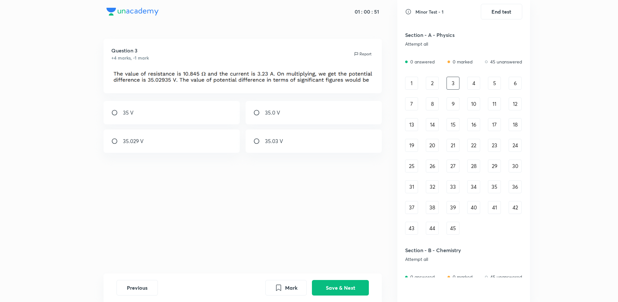
click at [429, 79] on div "2" at bounding box center [432, 83] width 13 height 13
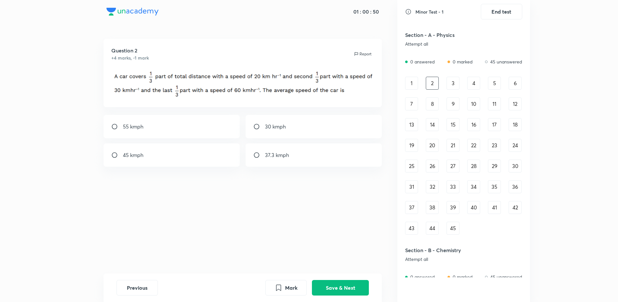
click at [440, 79] on div "1 2 3 4 5 6 7 8 9 10 11 12 13 14 15 16 17 18 19 20 21 22 23 24 25 26 27 28 29 3…" at bounding box center [463, 156] width 117 height 158
click at [336, 157] on div "37.3 kmph" at bounding box center [314, 154] width 137 height 23
radio input "true"
click at [351, 292] on button "Save & Next" at bounding box center [340, 287] width 57 height 16
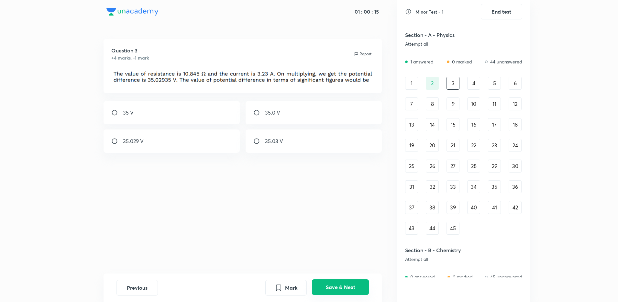
click at [351, 292] on button "Save & Next" at bounding box center [340, 287] width 57 height 16
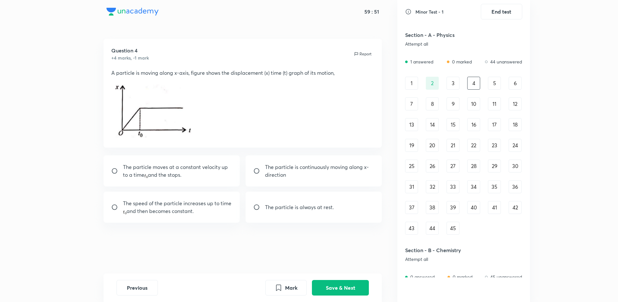
click at [216, 210] on p "The speed of the particle increases up to time and then becomes constant." at bounding box center [177, 207] width 109 height 16
radio input "true"
click at [329, 280] on button "Save & Next" at bounding box center [340, 287] width 57 height 16
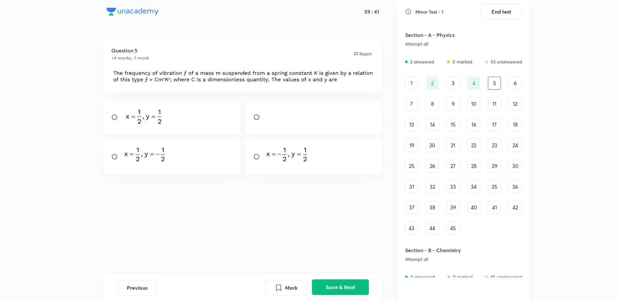
click at [330, 287] on button "Save & Next" at bounding box center [340, 287] width 57 height 16
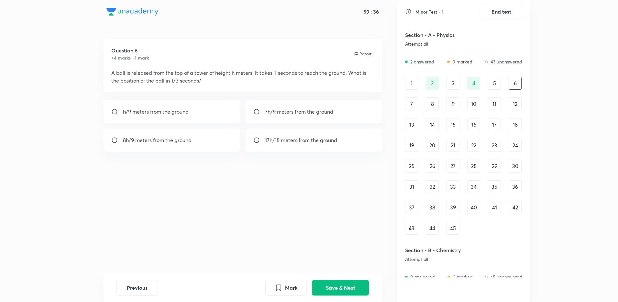
click at [291, 121] on div "7h/9 meters from the ground" at bounding box center [314, 111] width 137 height 23
click at [222, 136] on div "8h/9 meters from the ground" at bounding box center [172, 139] width 137 height 23
radio input "false"
radio input "true"
click at [218, 103] on div "h/9 meters from the ground" at bounding box center [172, 111] width 137 height 23
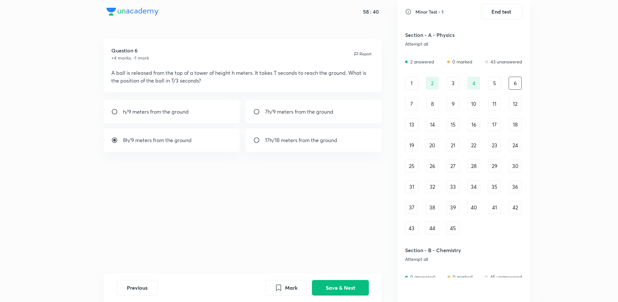
radio input "true"
radio input "false"
click at [342, 292] on button "Save & Next" at bounding box center [340, 287] width 57 height 16
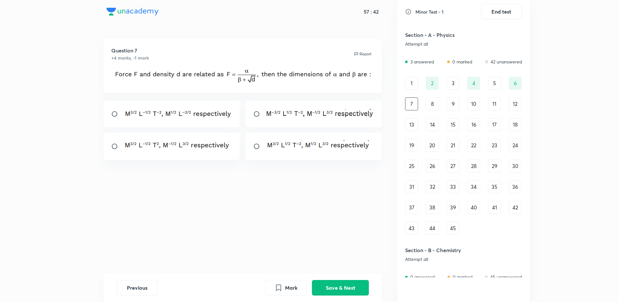
click at [217, 109] on img at bounding box center [177, 112] width 109 height 9
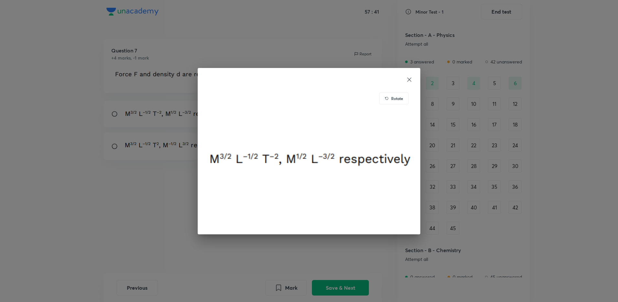
click at [278, 243] on div "Rotate" at bounding box center [309, 151] width 618 height 302
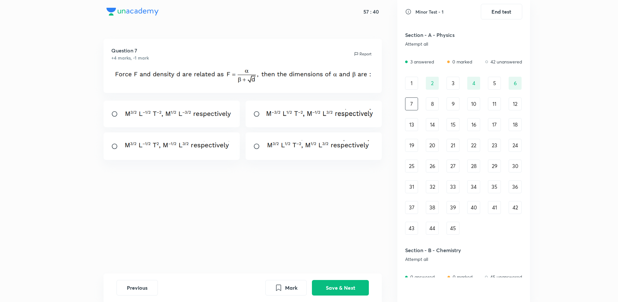
click at [111, 111] on input "radio" at bounding box center [117, 114] width 12 height 6
radio input "true"
click at [350, 285] on button "Save & Next" at bounding box center [340, 287] width 57 height 16
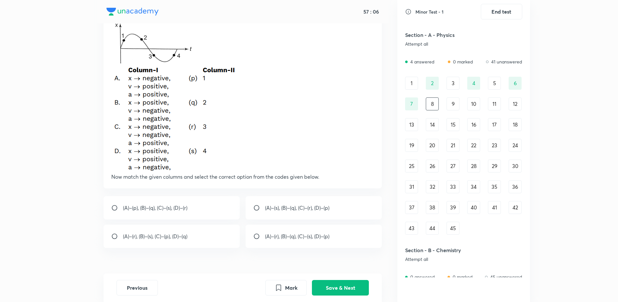
scroll to position [75, 0]
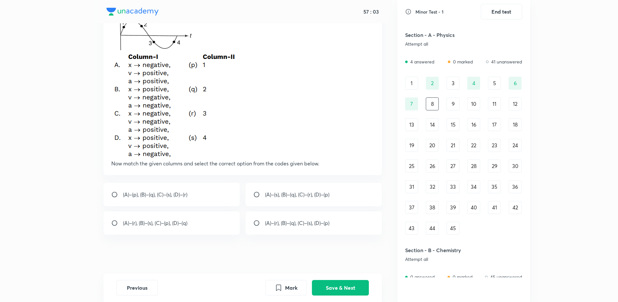
click at [268, 187] on div "(A)–(s), (B)–(q), (C)–(r), (D)–(p)" at bounding box center [314, 194] width 137 height 23
radio input "true"
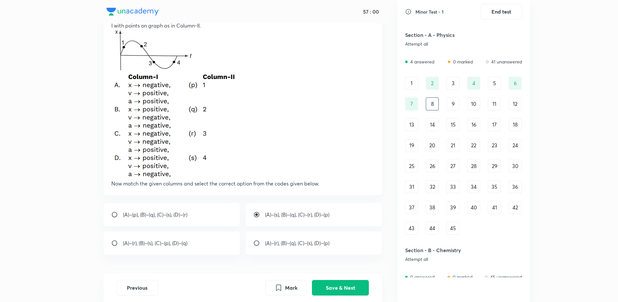
scroll to position [48, 0]
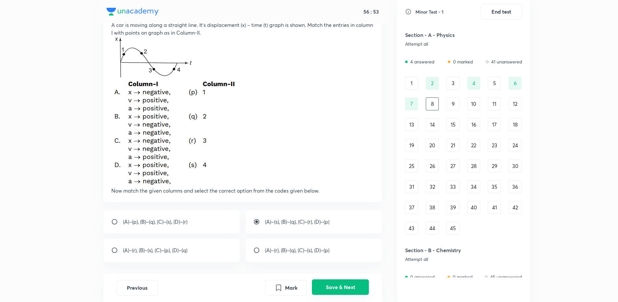
click at [330, 287] on button "Save & Next" at bounding box center [340, 287] width 57 height 16
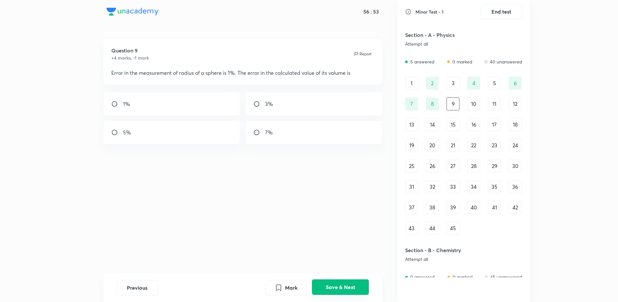
scroll to position [0, 0]
click at [345, 105] on div "3%" at bounding box center [314, 103] width 137 height 23
radio input "true"
click at [346, 286] on button "Save & Next" at bounding box center [340, 287] width 57 height 16
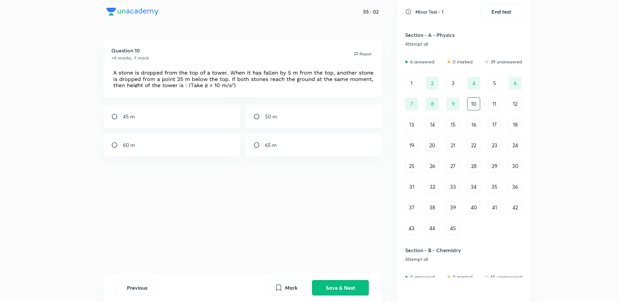
click at [229, 127] on div "45 m" at bounding box center [172, 116] width 137 height 23
radio input "true"
click at [352, 285] on button "Save & Next" at bounding box center [340, 287] width 57 height 16
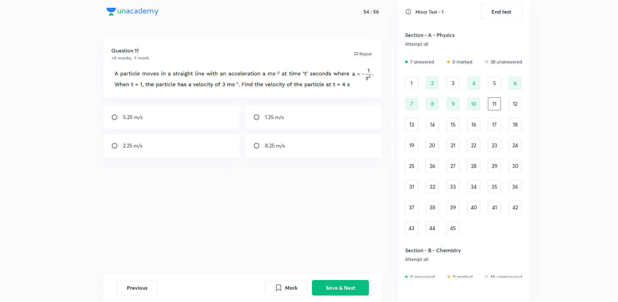
click at [429, 154] on div "1 2 3 4 5 6 7 8 9 10 11 12 13 14 15 16 17 18 19 20 21 22 23 24 25 26 27 28 29 3…" at bounding box center [463, 156] width 117 height 158
click at [430, 149] on div "20" at bounding box center [432, 145] width 13 height 13
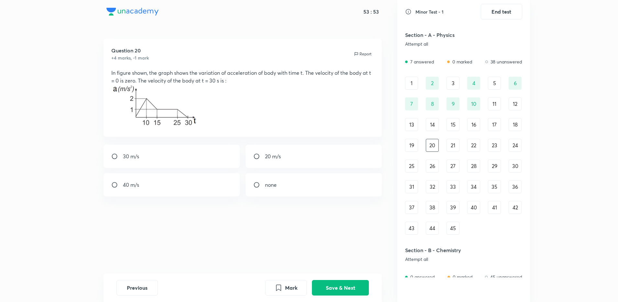
click at [192, 163] on div "30 m/s" at bounding box center [172, 156] width 137 height 23
radio input "true"
click at [343, 286] on button "Save & Next" at bounding box center [340, 287] width 57 height 16
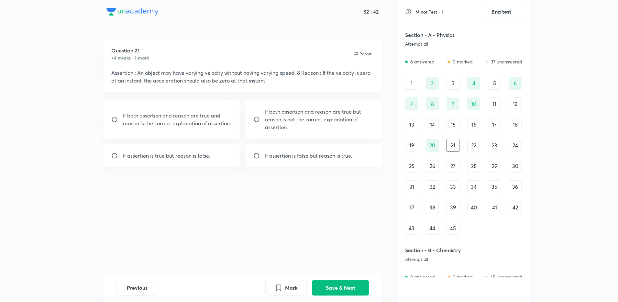
click at [212, 152] on div "If assertion is true but reason is false." at bounding box center [172, 155] width 137 height 23
radio input "true"
click at [350, 278] on div "Previous Mark Save & Next" at bounding box center [243, 287] width 279 height 28
click at [347, 284] on button "Save & Next" at bounding box center [340, 287] width 57 height 16
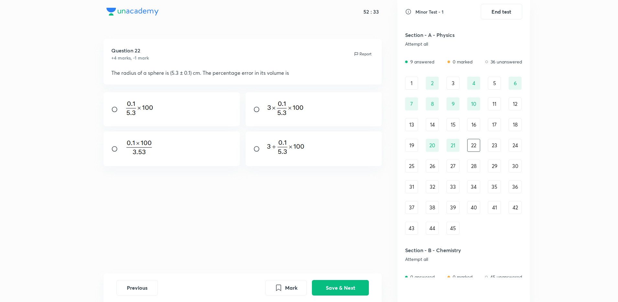
click at [258, 111] on input "radio" at bounding box center [259, 109] width 12 height 6
radio input "true"
click at [340, 283] on button "Save & Next" at bounding box center [340, 287] width 57 height 16
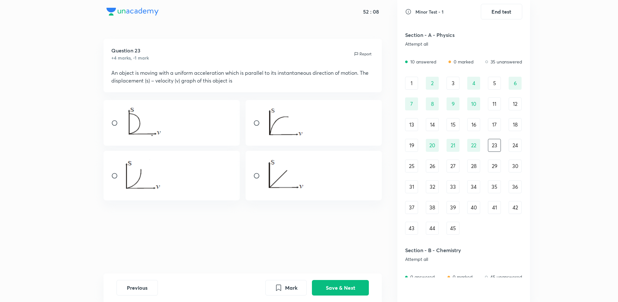
click at [111, 173] on div at bounding box center [172, 176] width 137 height 50
radio input "true"
click at [343, 279] on div "Previous Mark Save & Next" at bounding box center [243, 287] width 279 height 28
click at [346, 284] on button "Save & Next" at bounding box center [340, 287] width 57 height 16
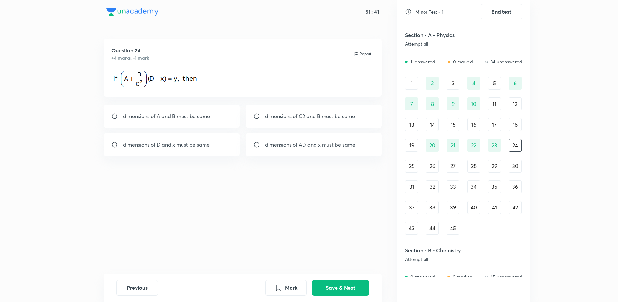
click at [219, 145] on div "dimensions of D and x must be same" at bounding box center [172, 144] width 137 height 23
radio input "true"
click at [343, 283] on button "Save & Next" at bounding box center [340, 287] width 57 height 16
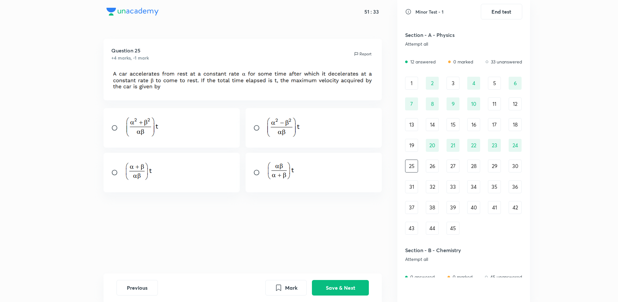
click at [314, 139] on div at bounding box center [314, 127] width 137 height 39
click at [263, 187] on div at bounding box center [314, 172] width 137 height 39
radio input "false"
radio input "true"
click at [339, 280] on button "Save & Next" at bounding box center [340, 287] width 57 height 16
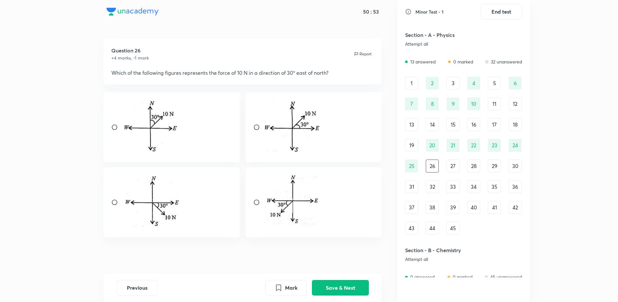
click at [210, 129] on div at bounding box center [172, 127] width 137 height 70
radio input "true"
click at [358, 293] on button "Save & Next" at bounding box center [340, 287] width 57 height 16
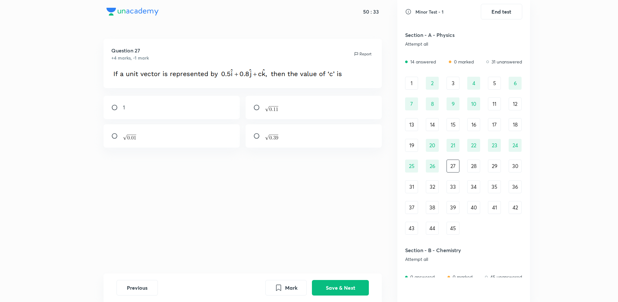
click at [333, 106] on div at bounding box center [314, 107] width 137 height 23
radio input "true"
click at [346, 290] on button "Save & Next" at bounding box center [340, 287] width 57 height 16
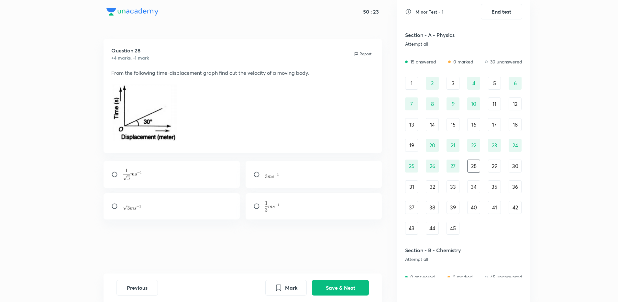
click at [208, 170] on div at bounding box center [172, 174] width 137 height 27
click at [226, 201] on div at bounding box center [172, 206] width 137 height 26
radio input "false"
radio input "true"
click at [333, 287] on button "Save & Next" at bounding box center [340, 287] width 57 height 16
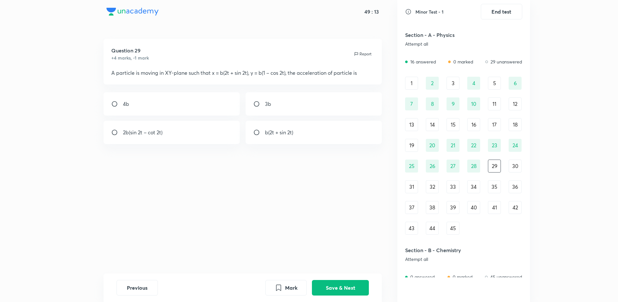
click at [208, 133] on div "2b(sin 2t – cot 2t)" at bounding box center [172, 132] width 137 height 23
radio input "true"
click at [334, 283] on button "Save & Next" at bounding box center [340, 287] width 57 height 16
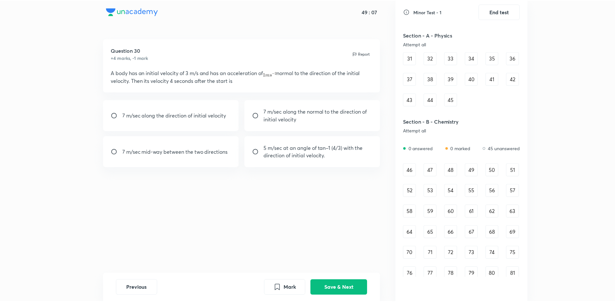
scroll to position [129, 0]
click at [467, 199] on div "46 47 48 49 50 51 52 53 54 55 56 57 58 59 60 61 62 63 64 65 66 67 68 69 70 71 7…" at bounding box center [463, 241] width 117 height 158
click at [415, 177] on div "46 47 48 49 50 51 52 53 54 55 56 57 58 59 60 61 62 63 64 65 66 67 68 69 70 71 7…" at bounding box center [463, 241] width 117 height 158
click at [414, 172] on div "46" at bounding box center [411, 168] width 13 height 13
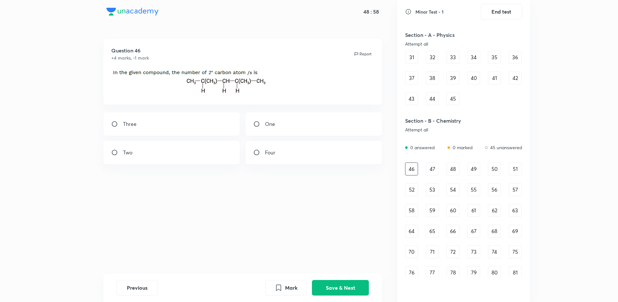
click at [281, 126] on div "One" at bounding box center [314, 123] width 137 height 23
radio input "true"
click at [339, 284] on button "Save & Next" at bounding box center [340, 287] width 57 height 16
click at [217, 116] on div "2" at bounding box center [172, 111] width 137 height 23
radio input "true"
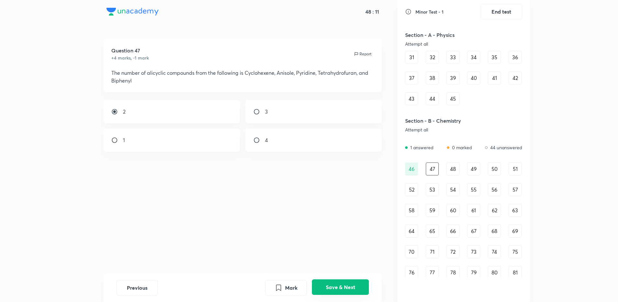
click at [355, 285] on button "Save & Next" at bounding box center [340, 287] width 57 height 16
click at [351, 290] on button "Save & Next" at bounding box center [340, 287] width 57 height 16
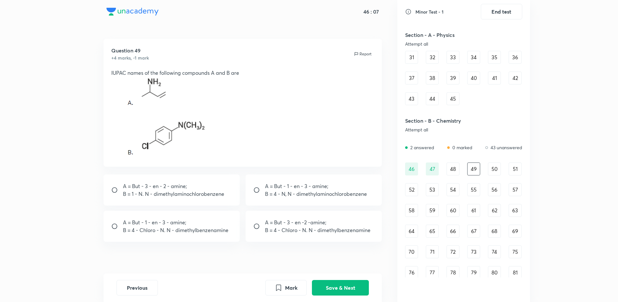
click at [193, 236] on div "A = But - 1 - en - 3 - amine; B = 4 - Chloro - N. N - dimethylbenzenamine" at bounding box center [172, 226] width 137 height 31
radio input "true"
click at [338, 290] on button "Save & Next" at bounding box center [340, 287] width 57 height 16
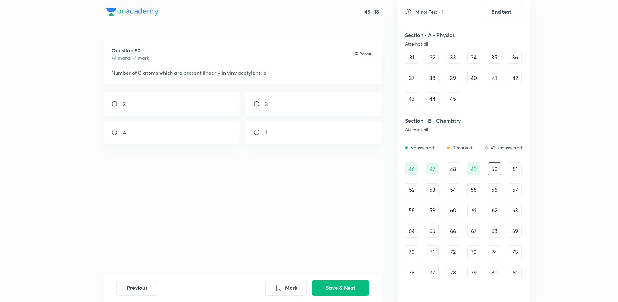
click at [303, 97] on div "3" at bounding box center [314, 103] width 137 height 23
radio input "true"
click at [347, 282] on button "Save & Next" at bounding box center [340, 287] width 57 height 16
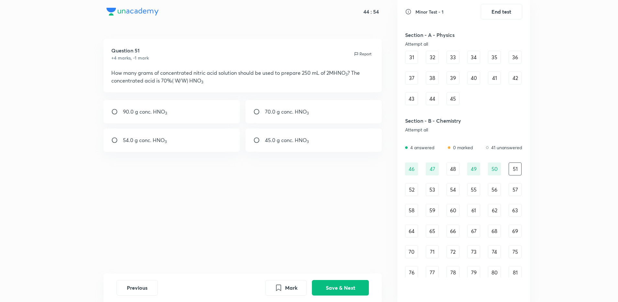
click at [268, 116] on div "70.0 g conc. HNO 3" at bounding box center [314, 111] width 137 height 23
click at [193, 134] on div "54.0 g conc. HNO 3" at bounding box center [172, 139] width 137 height 23
radio input "false"
radio input "true"
click at [338, 280] on button "Save & Next" at bounding box center [340, 287] width 57 height 16
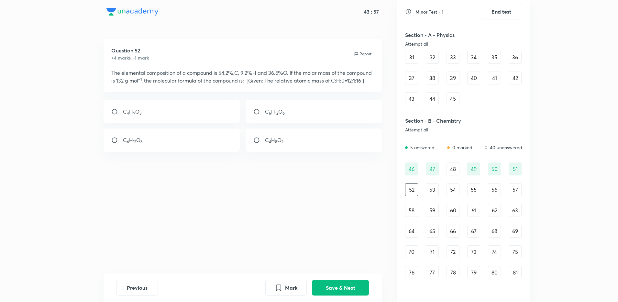
click at [193, 152] on div "C 6 H 12 O 3" at bounding box center [172, 139] width 137 height 23
radio input "true"
click at [356, 294] on button "Save & Next" at bounding box center [340, 287] width 57 height 16
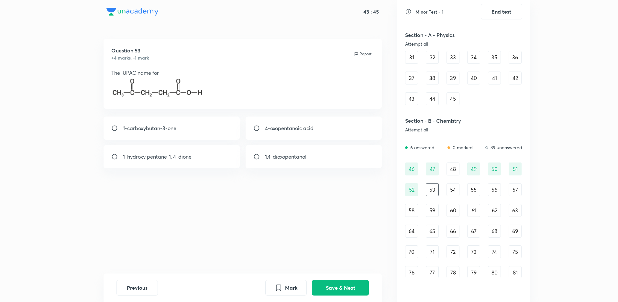
click at [258, 130] on input "radio" at bounding box center [259, 128] width 12 height 6
radio input "true"
click at [343, 284] on button "Save & Next" at bounding box center [340, 287] width 57 height 16
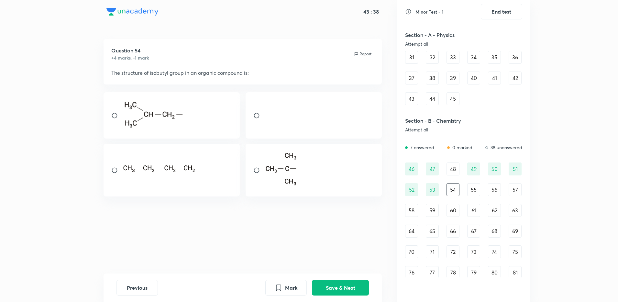
click at [214, 128] on div at bounding box center [172, 115] width 137 height 46
radio input "true"
click at [343, 281] on button "Save & Next" at bounding box center [340, 287] width 57 height 16
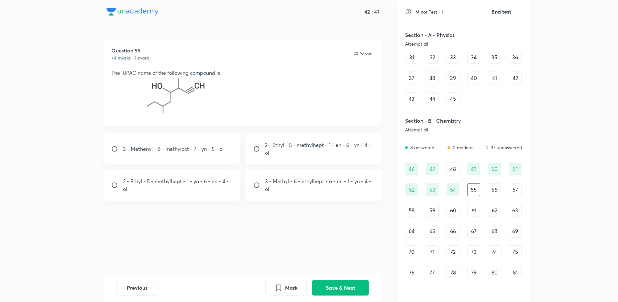
click at [257, 152] on div "2 - Ethyl - 5 - methylhept - 1 - en - 6 - yn - 4 - ol" at bounding box center [314, 148] width 137 height 31
radio input "true"
click at [333, 286] on button "Save & Next" at bounding box center [340, 287] width 57 height 16
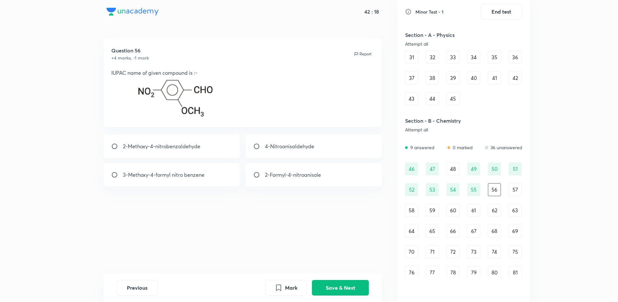
click at [202, 150] on div "2-Methoxy-4-nitrobenzaldehyde" at bounding box center [172, 146] width 137 height 23
radio input "true"
click at [334, 280] on button "Save & Next" at bounding box center [340, 287] width 57 height 16
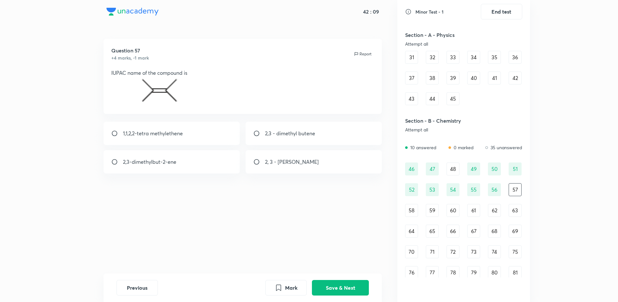
click at [205, 139] on div "1,1,2,2-tetra methylethene" at bounding box center [172, 133] width 137 height 23
click at [277, 140] on div "2,3 - dimethyl butene" at bounding box center [314, 133] width 137 height 23
radio input "false"
click at [219, 166] on div "2,3-dimethylbut-2-ene" at bounding box center [172, 161] width 137 height 23
radio input "false"
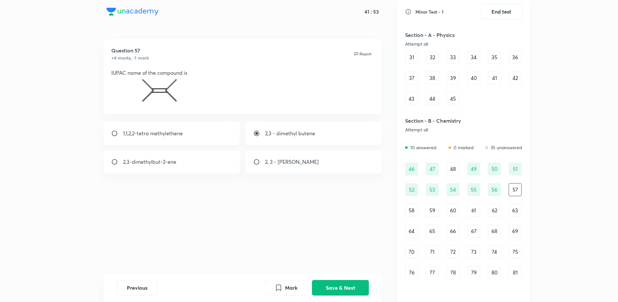
radio input "true"
click at [338, 287] on button "Save & Next" at bounding box center [340, 287] width 57 height 16
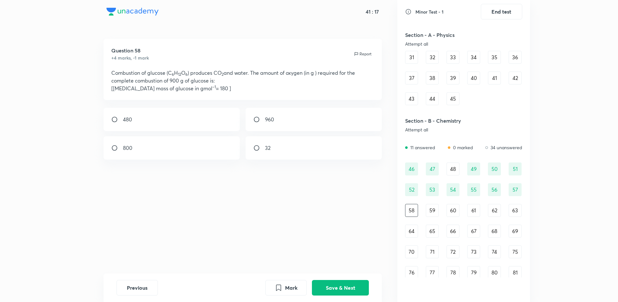
click at [181, 131] on div "480 960 800 32" at bounding box center [243, 134] width 279 height 52
drag, startPoint x: 262, startPoint y: 203, endPoint x: 231, endPoint y: 143, distance: 67.3
click at [231, 143] on div "Question 58 +4 marks, -1 mark Report Combustion of glucose (C 6 H 12 O 6 ) prod…" at bounding box center [242, 156] width 309 height 235
click at [176, 109] on div "480" at bounding box center [172, 119] width 137 height 23
radio input "true"
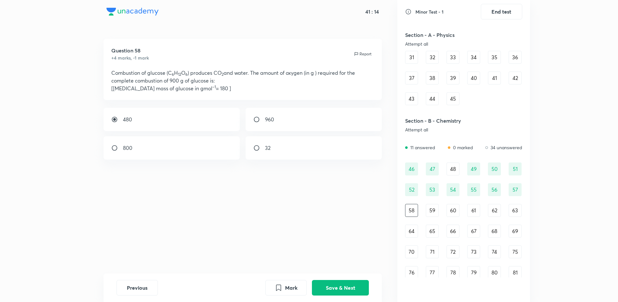
click at [360, 296] on div "Previous Mark Save & Next" at bounding box center [243, 287] width 279 height 28
click at [351, 290] on button "Save & Next" at bounding box center [340, 287] width 57 height 16
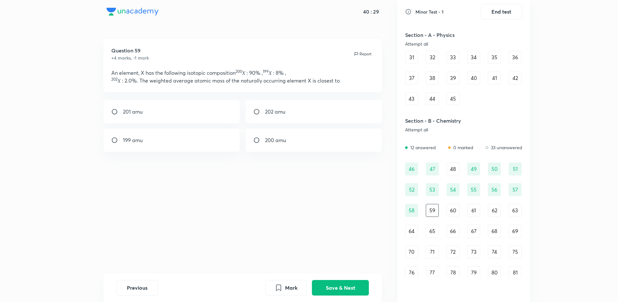
click at [269, 138] on p "200 amu" at bounding box center [275, 140] width 21 height 8
radio input "true"
click at [209, 130] on div "199 amu" at bounding box center [172, 139] width 137 height 23
radio input "true"
radio input "false"
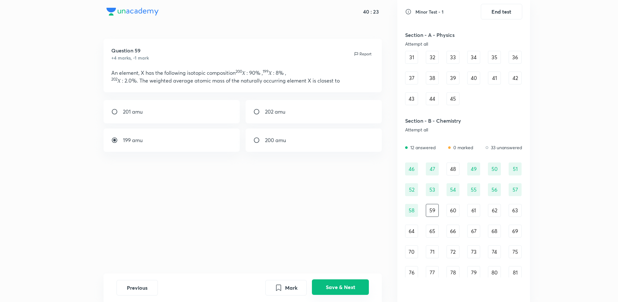
click at [351, 293] on button "Save & Next" at bounding box center [340, 287] width 57 height 16
click at [297, 141] on div "3.0 × 10 24" at bounding box center [314, 139] width 137 height 23
radio input "true"
click at [226, 132] on div "6 × 10 23" at bounding box center [172, 139] width 137 height 23
radio input "true"
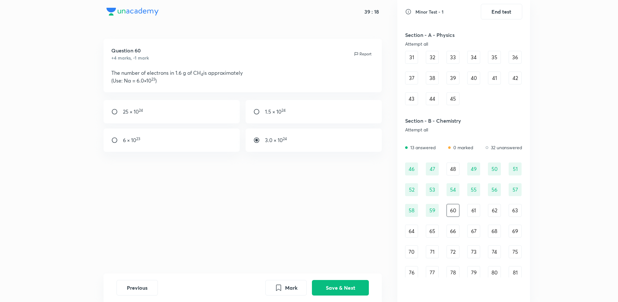
radio input "false"
click at [354, 290] on button "Save & Next" at bounding box center [340, 287] width 57 height 16
click at [220, 125] on div "3 N A" at bounding box center [172, 132] width 137 height 23
radio input "true"
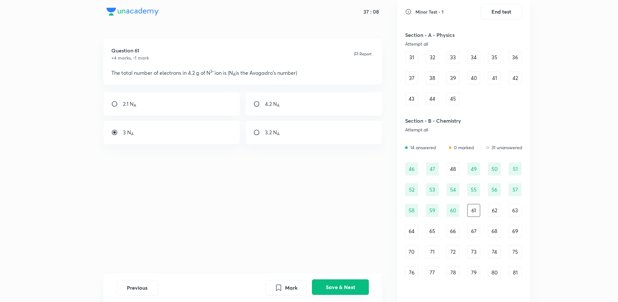
drag, startPoint x: 331, startPoint y: 273, endPoint x: 338, endPoint y: 285, distance: 13.7
click at [338, 285] on div "Previous Mark Save & Next" at bounding box center [243, 287] width 279 height 28
click at [338, 285] on button "Save & Next" at bounding box center [340, 287] width 57 height 16
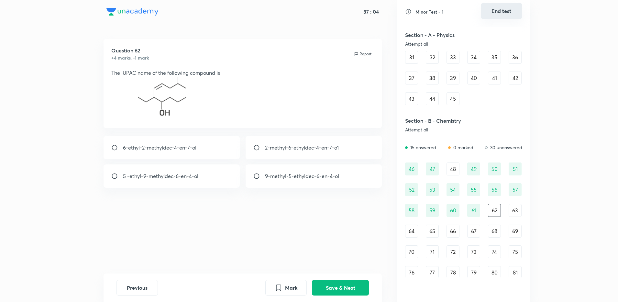
click at [506, 12] on button "End test" at bounding box center [501, 11] width 41 height 16
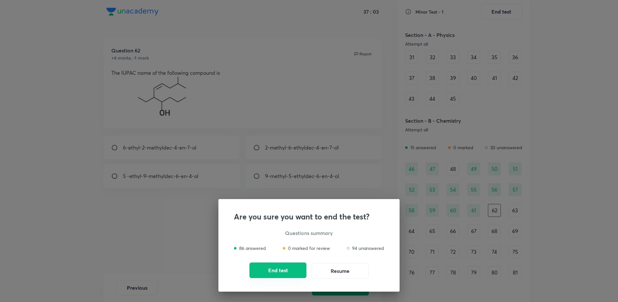
click at [285, 266] on button "End test" at bounding box center [277, 270] width 57 height 16
